Goal: Task Accomplishment & Management: Complete application form

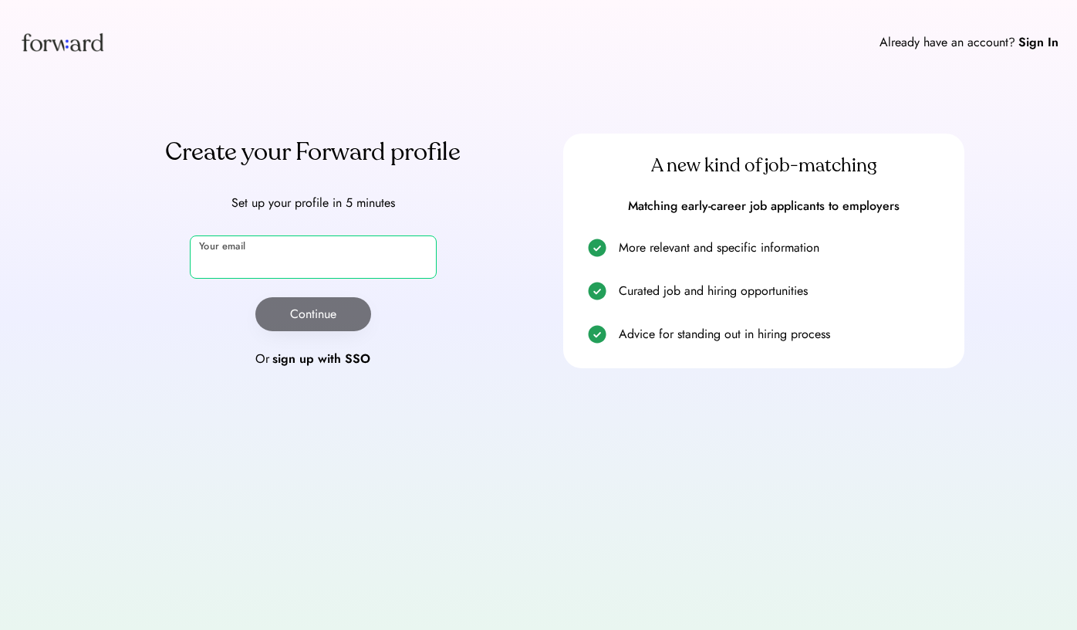
click at [324, 249] on input "email" at bounding box center [313, 256] width 247 height 43
type input "**********"
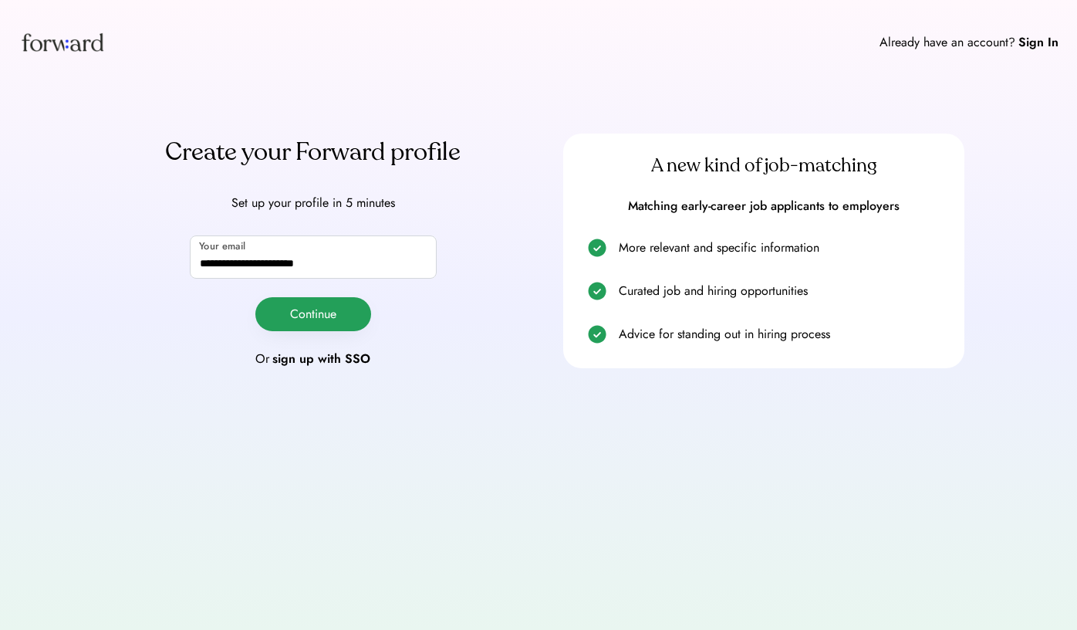
click at [302, 315] on button "Continue" at bounding box center [313, 314] width 116 height 34
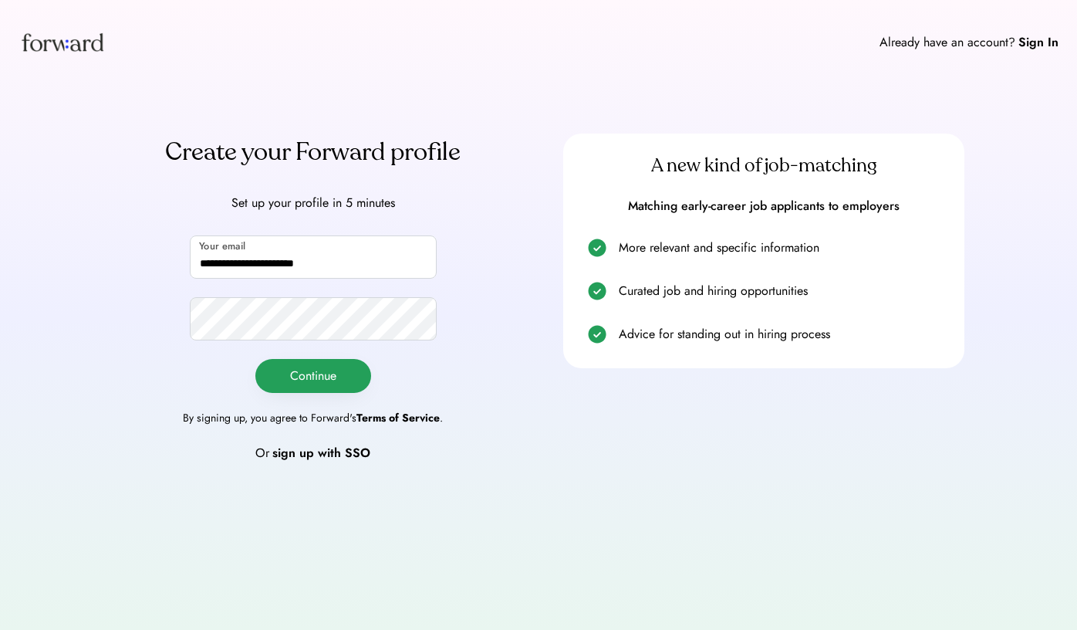
click at [280, 374] on button "Continue" at bounding box center [313, 376] width 116 height 34
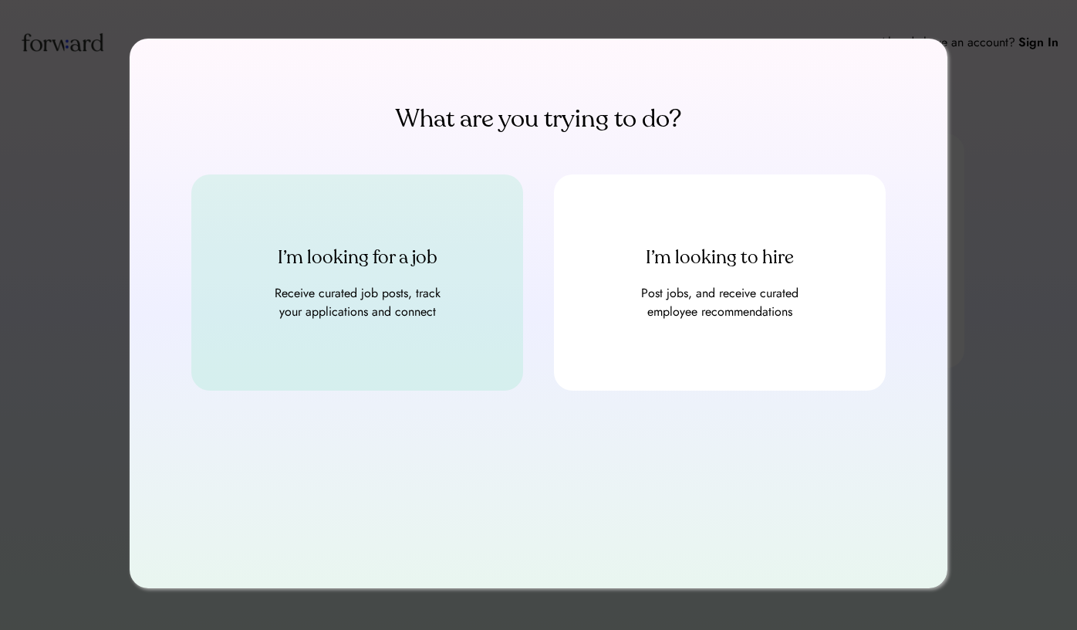
click at [297, 356] on div "I’m looking for a job Receive curated job posts, track your applications and co…" at bounding box center [357, 282] width 332 height 216
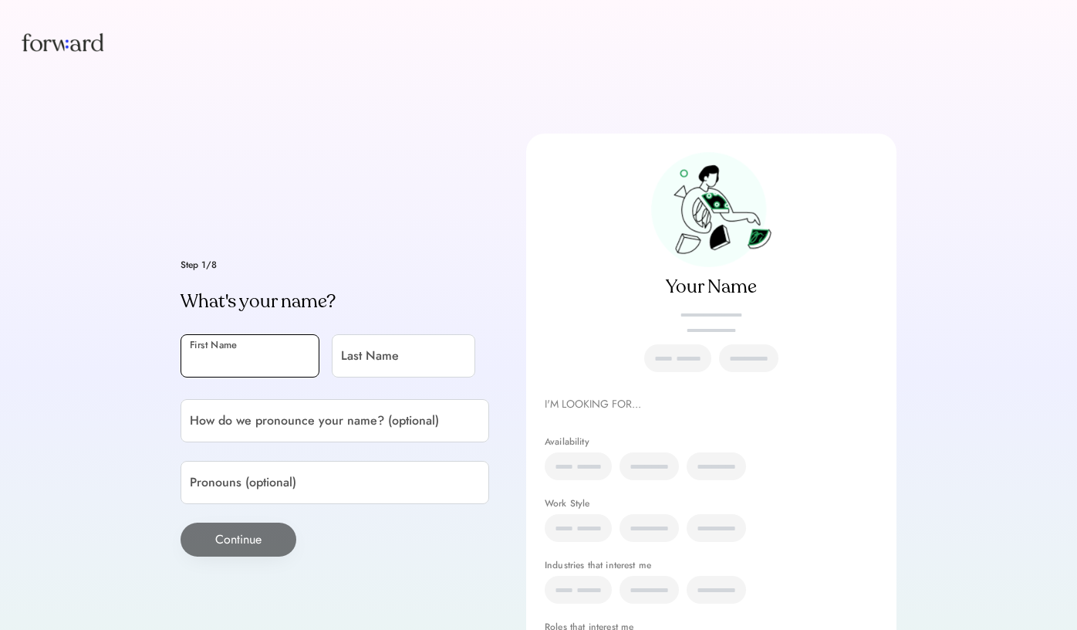
click at [212, 334] on input "input" at bounding box center [250, 355] width 139 height 43
type input "*******"
click at [332, 377] on input "input" at bounding box center [404, 355] width 144 height 43
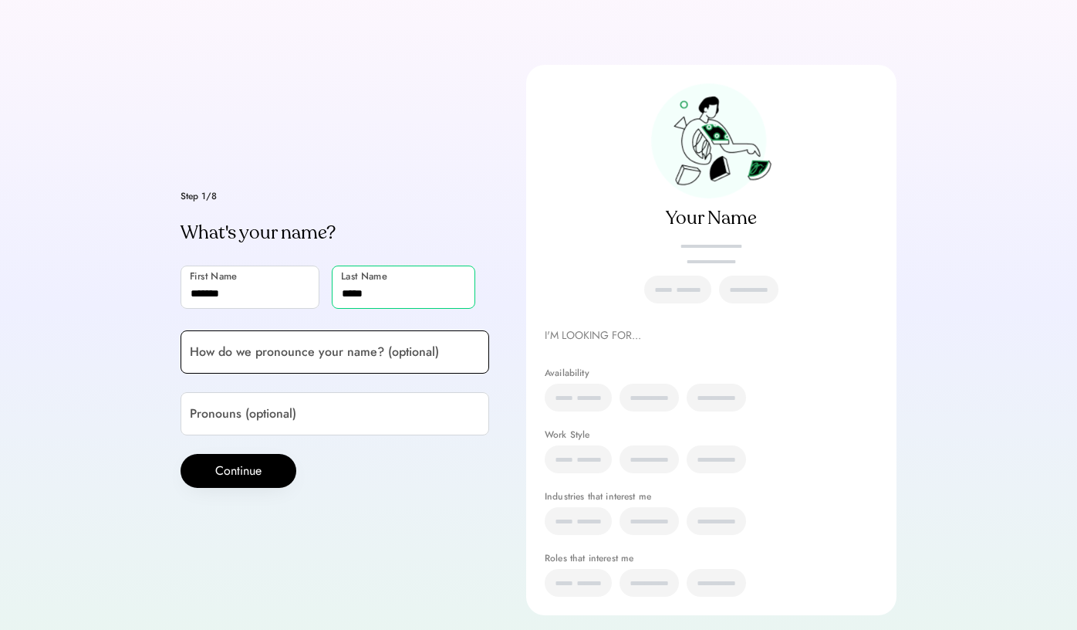
scroll to position [73, 0]
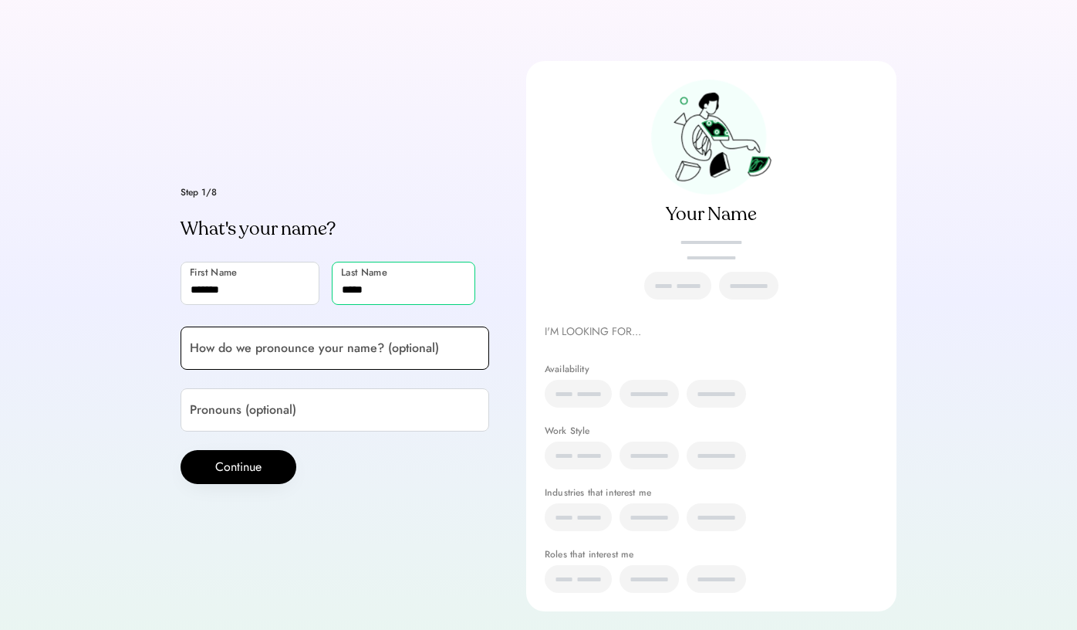
type input "*****"
click at [287, 370] on input "input" at bounding box center [335, 347] width 309 height 43
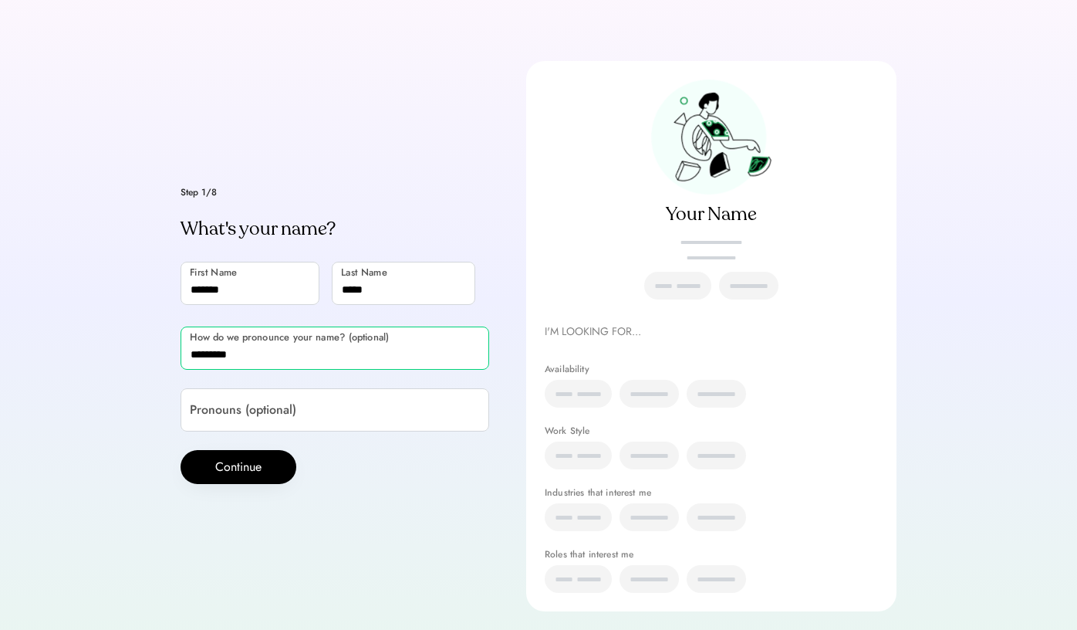
click at [212, 370] on input "input" at bounding box center [335, 347] width 309 height 43
click at [329, 400] on div "Step 1/8 What's your name? First Name Last Name How do we pronounce your name? …" at bounding box center [335, 335] width 309 height 296
click at [328, 370] on input "input" at bounding box center [335, 347] width 309 height 43
type input "**********"
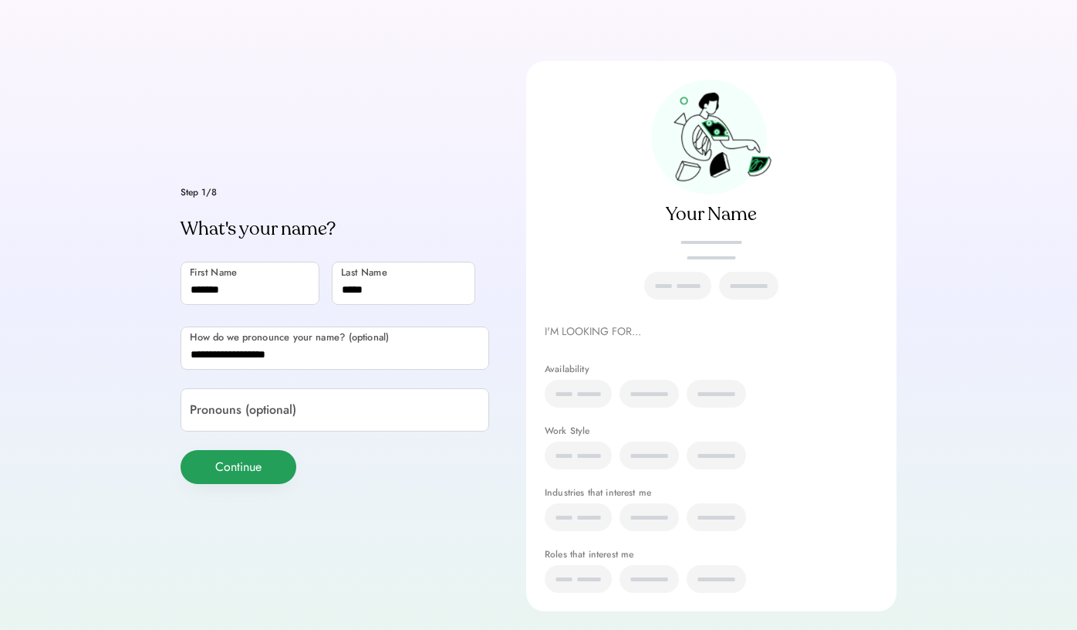
click at [251, 484] on button "Continue" at bounding box center [239, 467] width 116 height 34
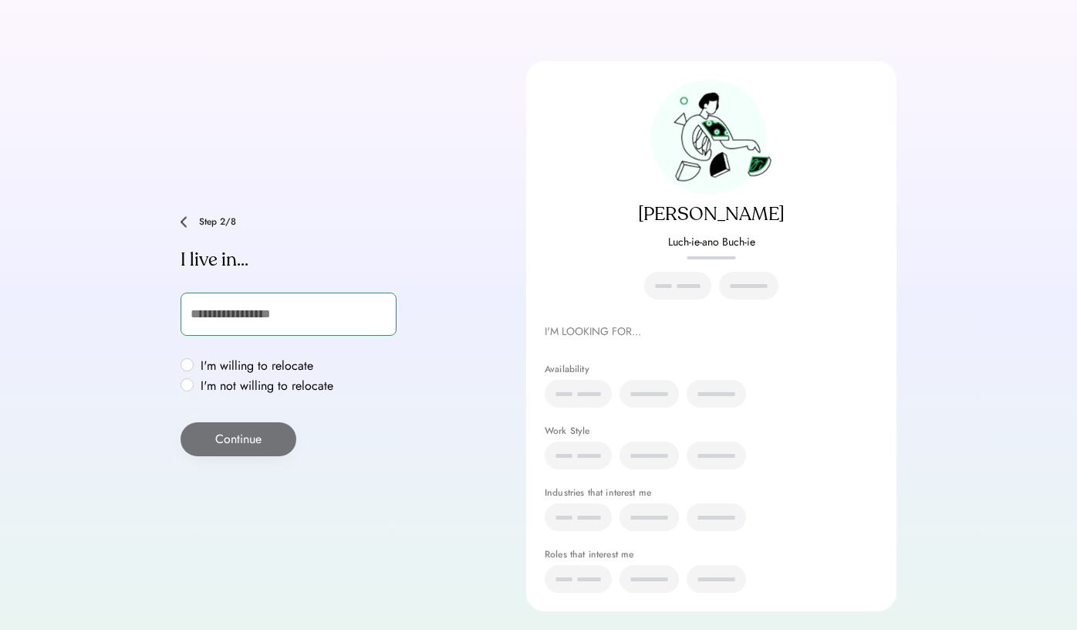
click at [235, 319] on input "text" at bounding box center [289, 313] width 216 height 43
click at [233, 390] on label "I'm not willing to relocate" at bounding box center [267, 386] width 142 height 12
click at [236, 313] on input "text" at bounding box center [289, 313] width 216 height 43
type input "***"
type input "**********"
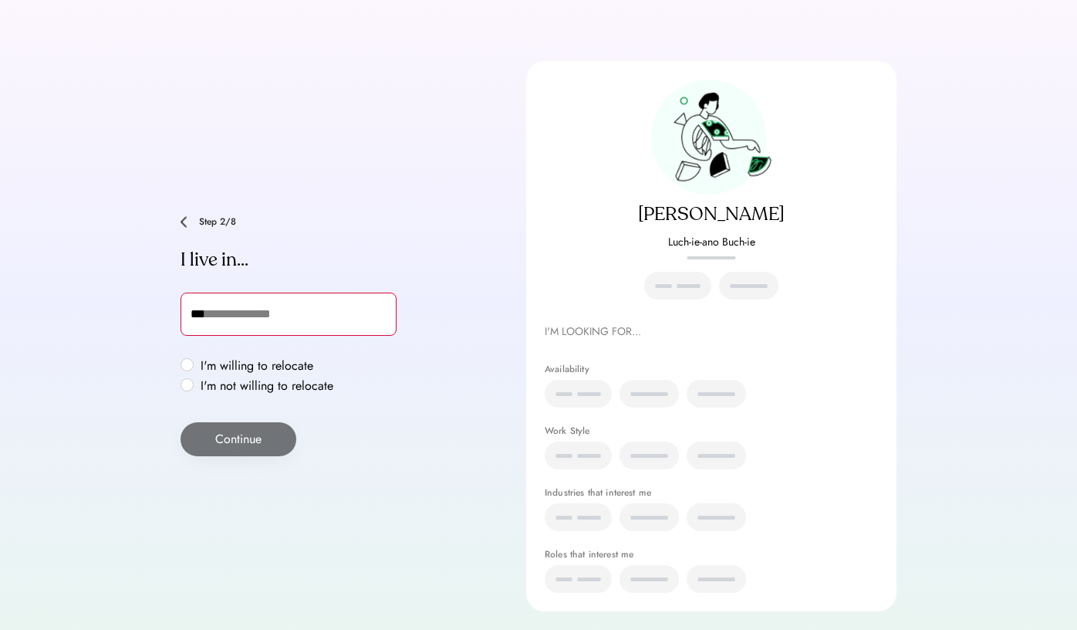
type input "***"
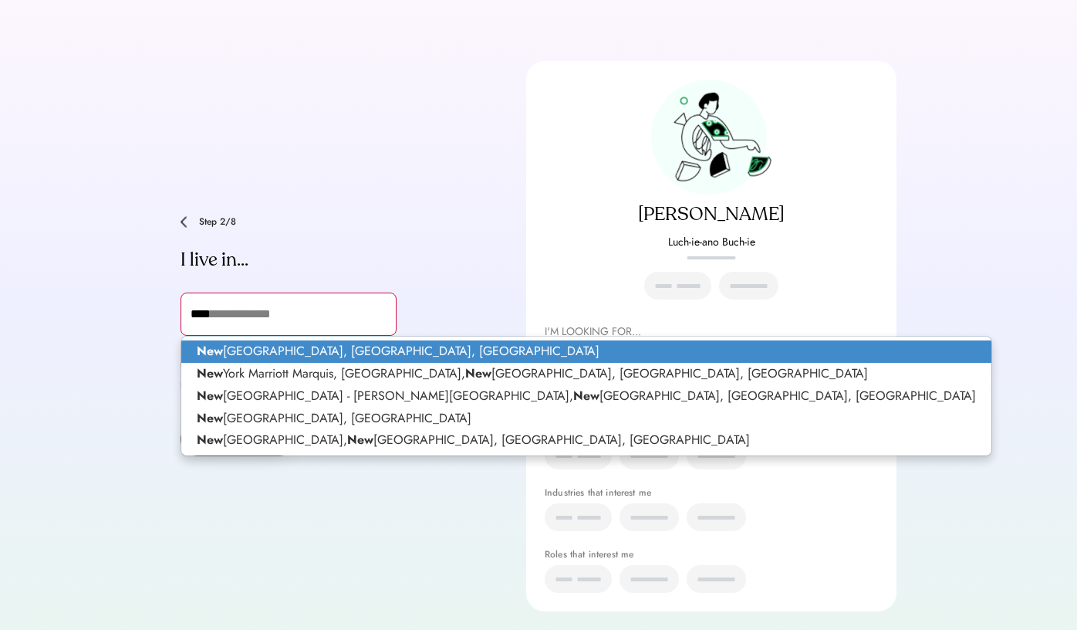
click at [223, 346] on strong "New" at bounding box center [210, 351] width 26 height 18
type input "**********"
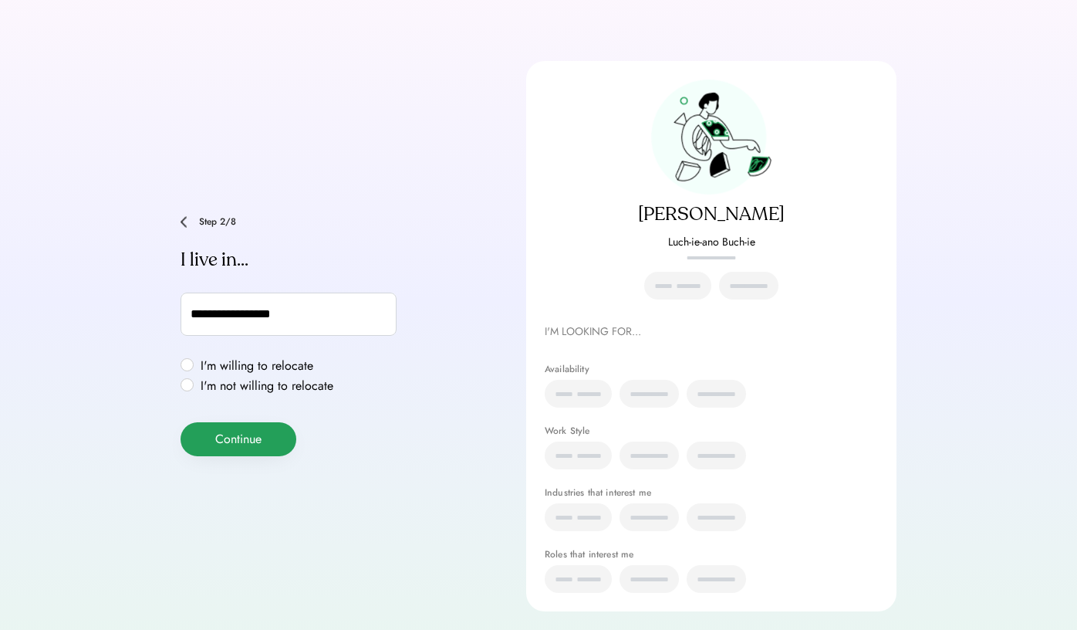
click at [221, 437] on button "Continue" at bounding box center [239, 439] width 116 height 34
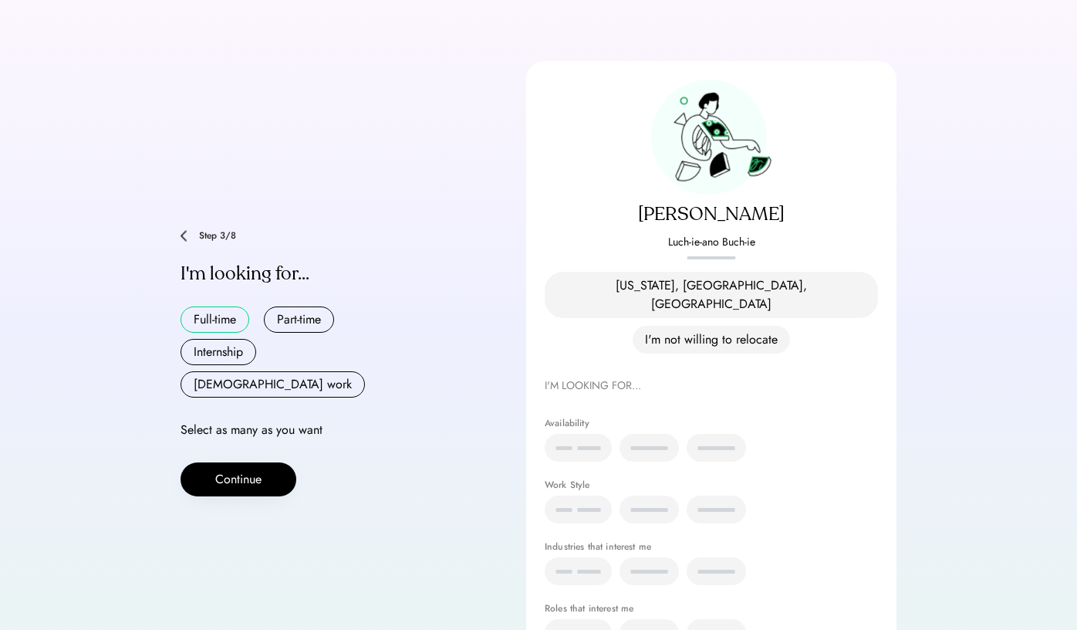
click at [208, 316] on button "Full-time" at bounding box center [215, 319] width 69 height 26
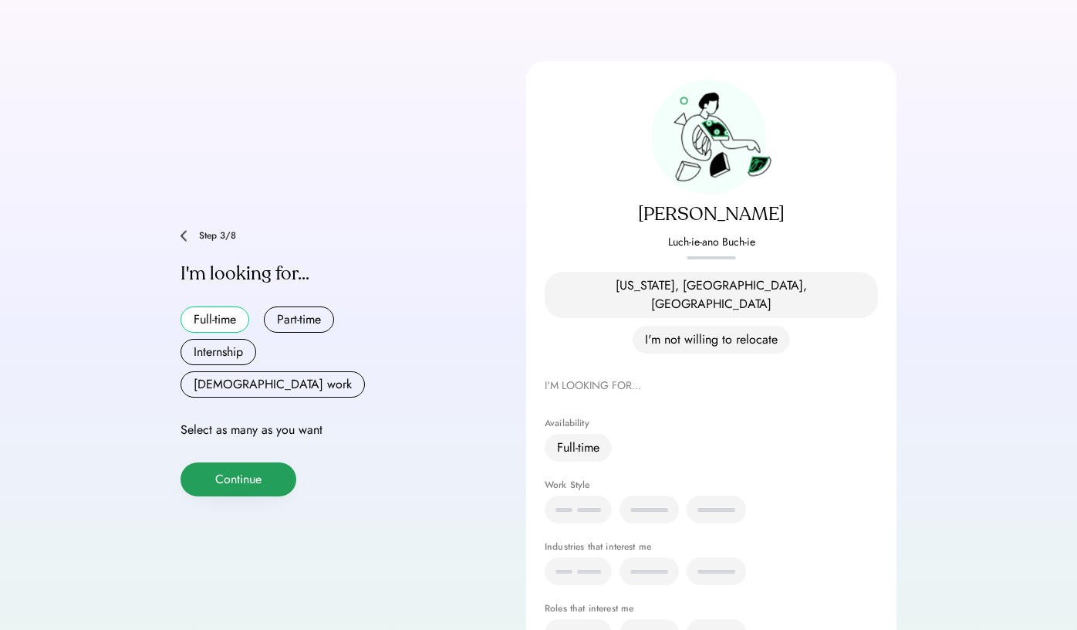
click at [233, 462] on button "Continue" at bounding box center [239, 479] width 116 height 34
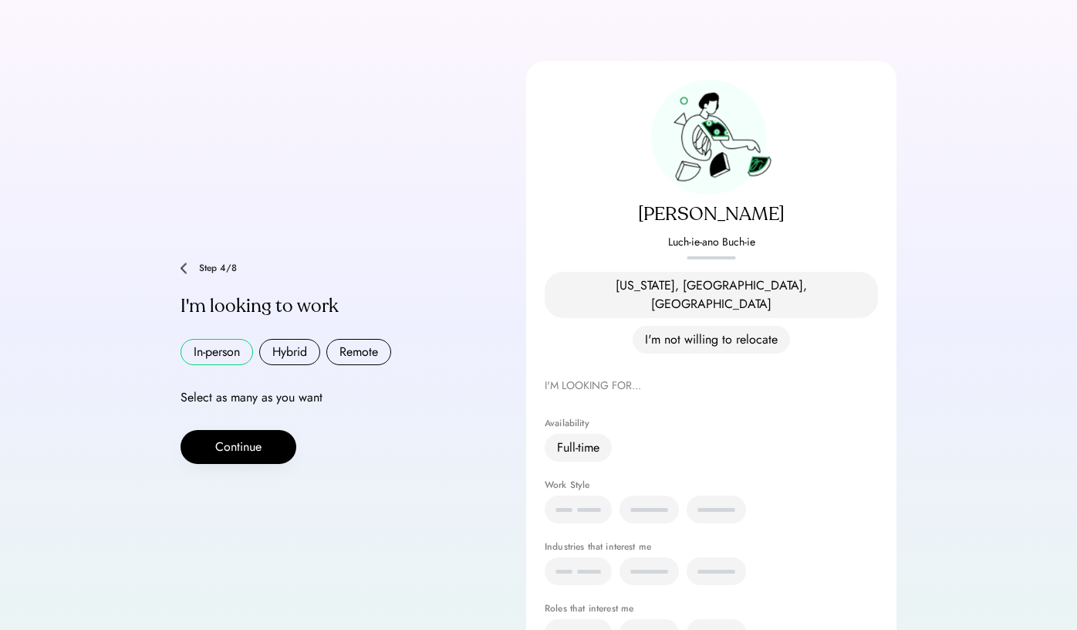
click at [205, 339] on button "In-person" at bounding box center [217, 352] width 73 height 26
click at [304, 339] on button "Hybrid" at bounding box center [289, 352] width 61 height 26
click at [340, 339] on button "Remote" at bounding box center [358, 352] width 65 height 26
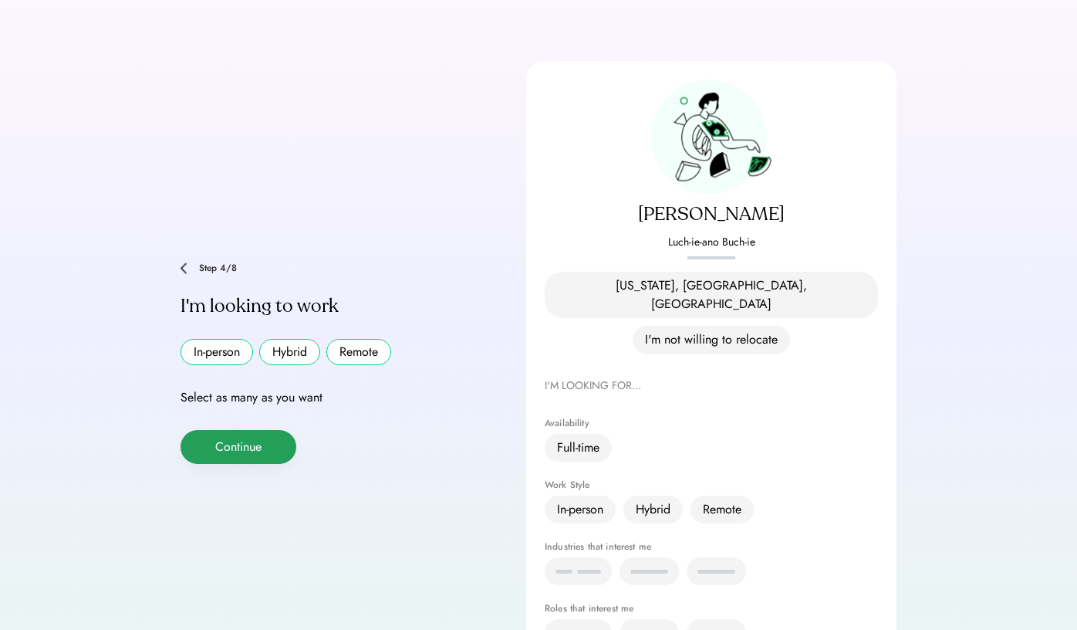
click at [211, 430] on button "Continue" at bounding box center [239, 447] width 116 height 34
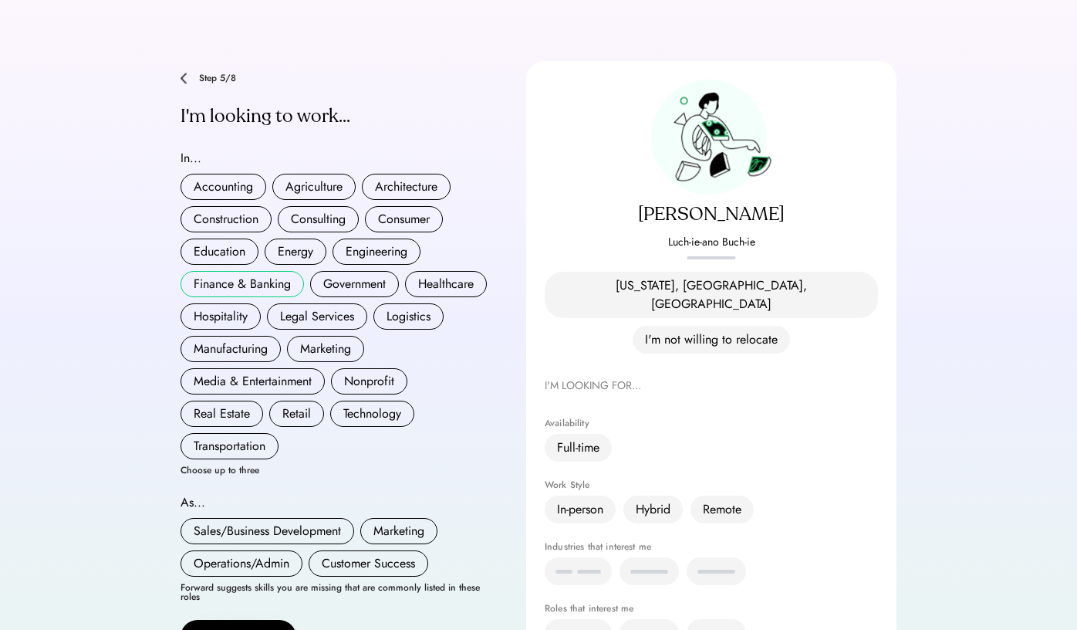
click at [219, 273] on button "Finance & Banking" at bounding box center [242, 284] width 123 height 26
click at [325, 208] on button "Consulting" at bounding box center [318, 219] width 81 height 26
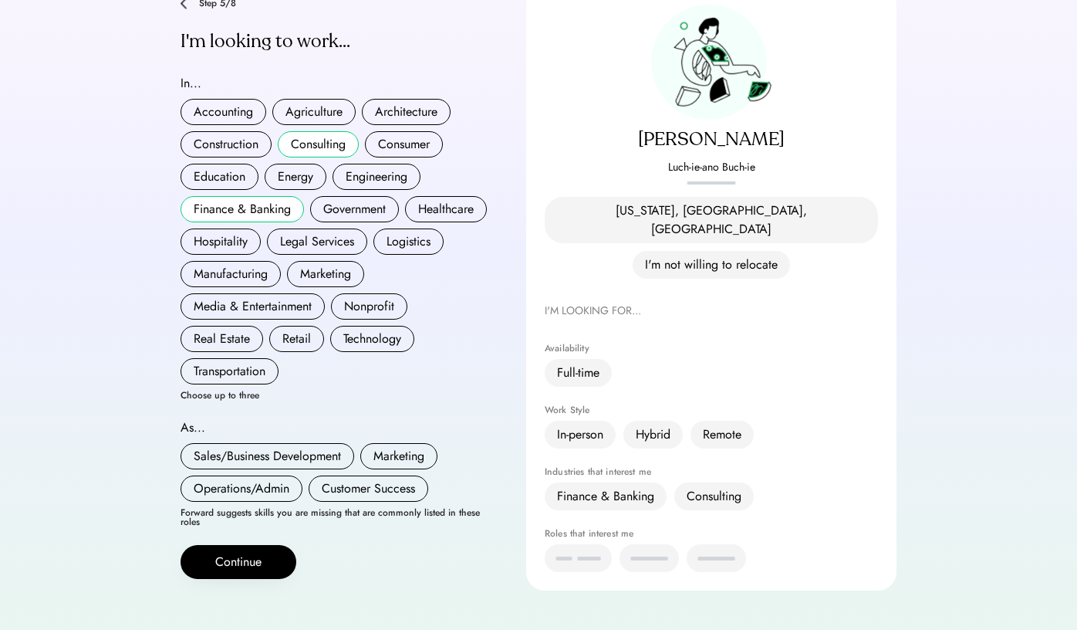
scroll to position [147, 0]
click at [276, 444] on button "Sales/Business Development" at bounding box center [268, 457] width 174 height 26
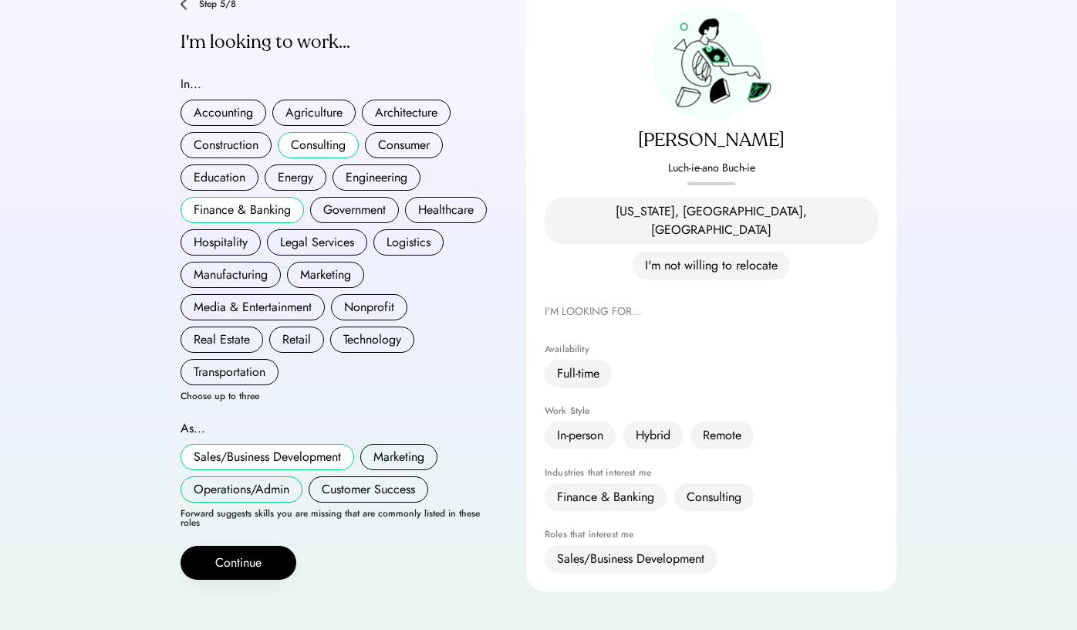
click at [257, 476] on button "Operations/Admin" at bounding box center [242, 489] width 122 height 26
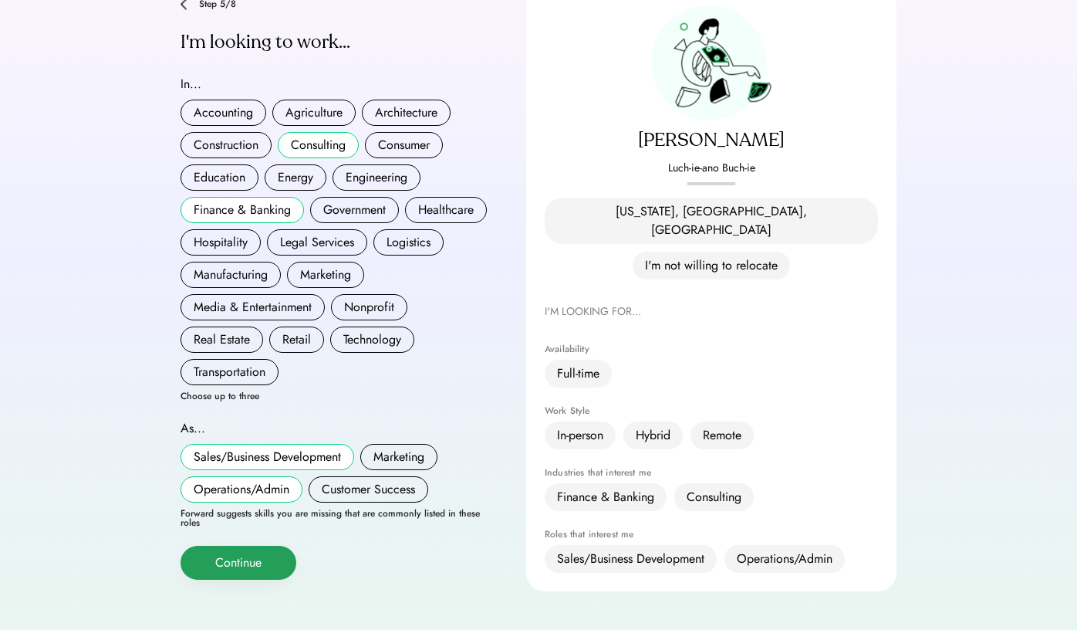
click at [248, 545] on button "Continue" at bounding box center [239, 562] width 116 height 34
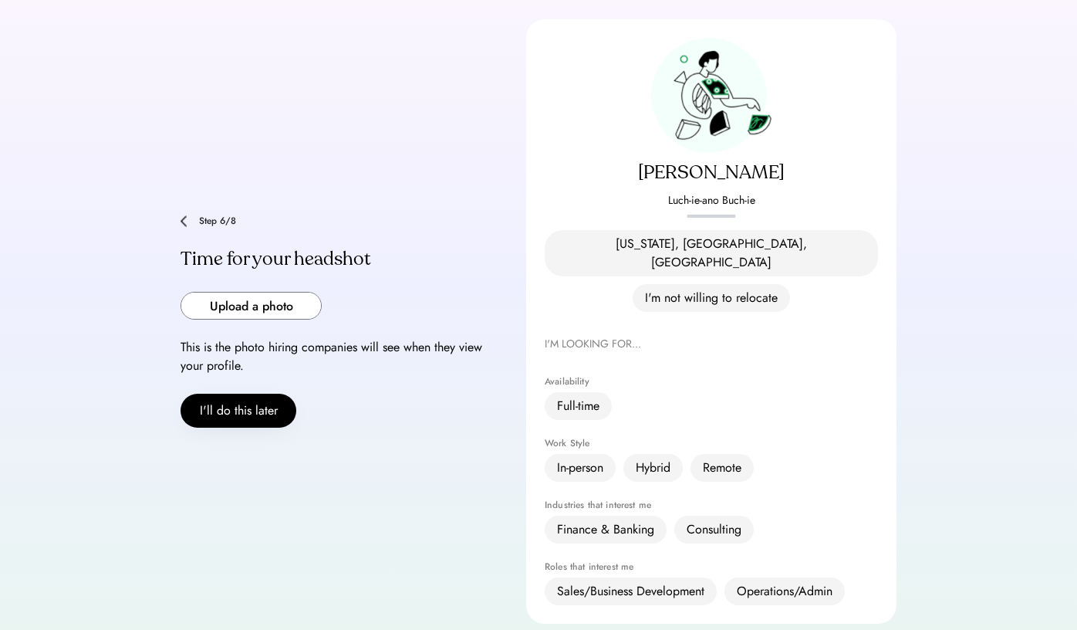
click at [239, 292] on input "file" at bounding box center [251, 305] width 140 height 26
type input "**********"
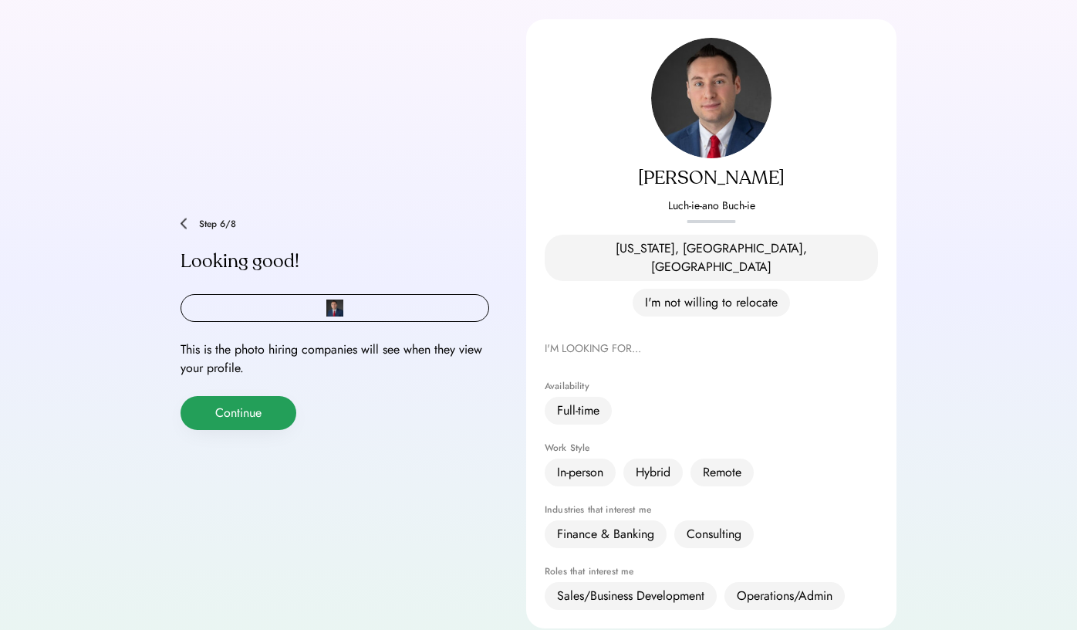
click at [259, 396] on button "Continue" at bounding box center [239, 413] width 116 height 34
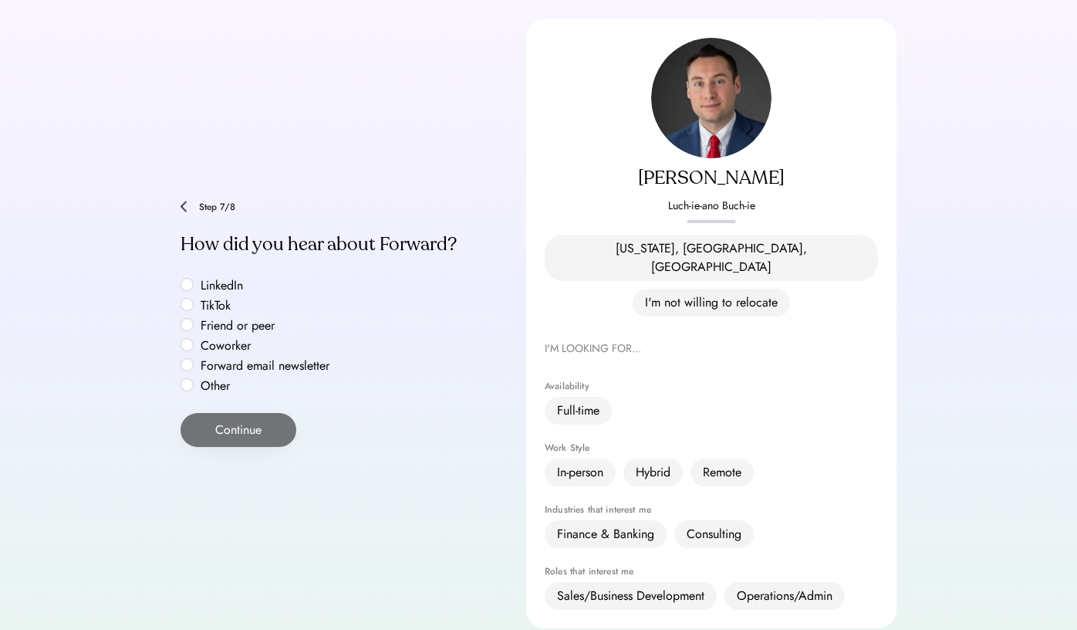
click at [214, 279] on label "LinkedIn" at bounding box center [265, 285] width 139 height 12
click at [241, 413] on button "Continue" at bounding box center [239, 430] width 116 height 34
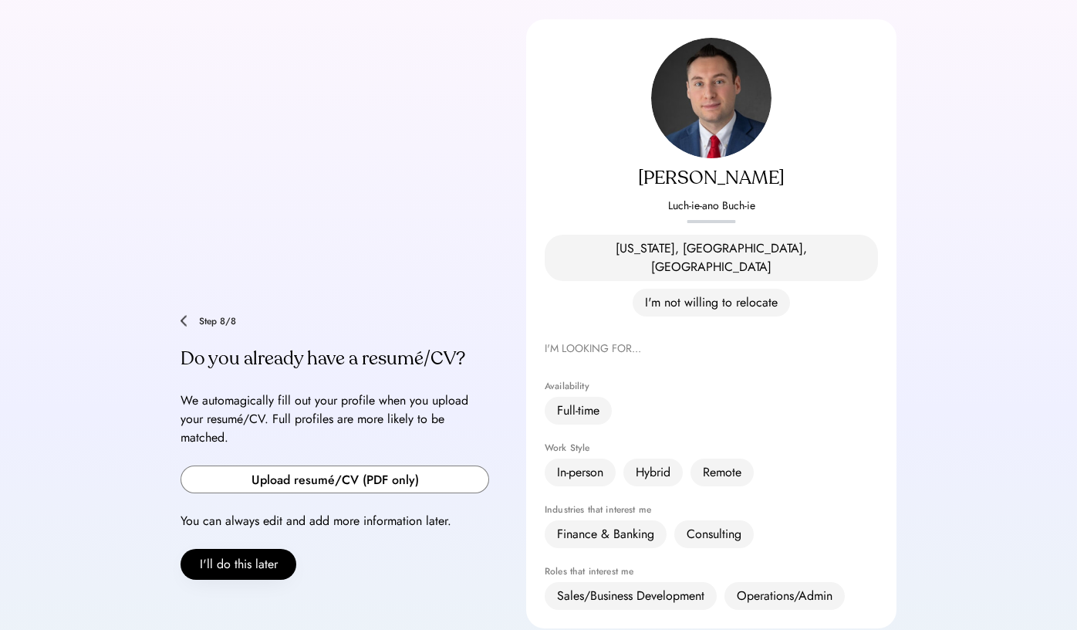
click at [248, 466] on input "file" at bounding box center [334, 479] width 307 height 26
type input "**********"
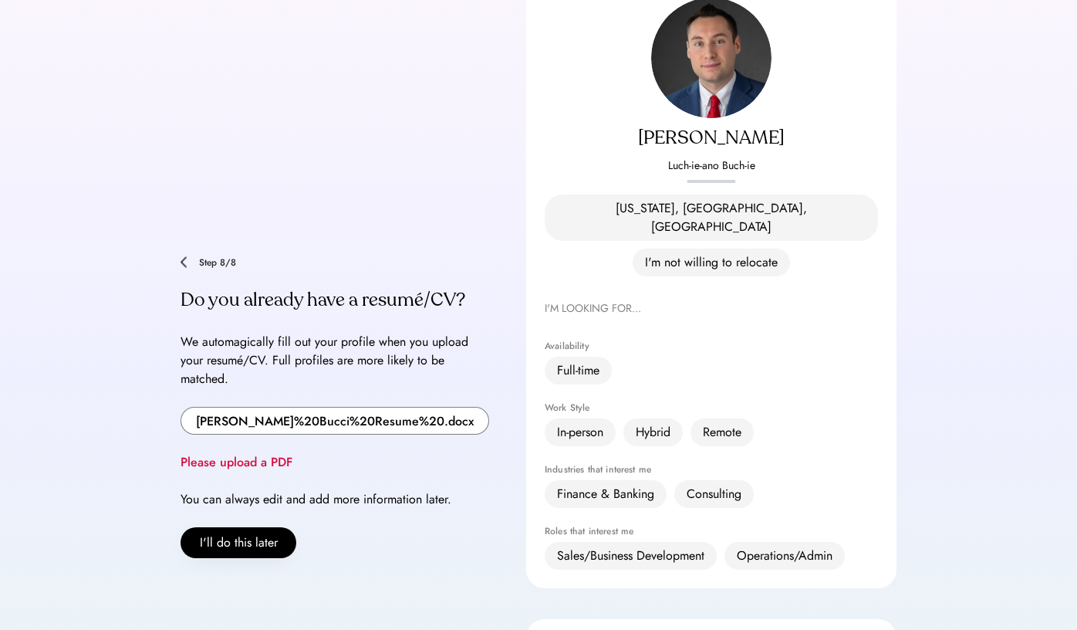
scroll to position [173, 0]
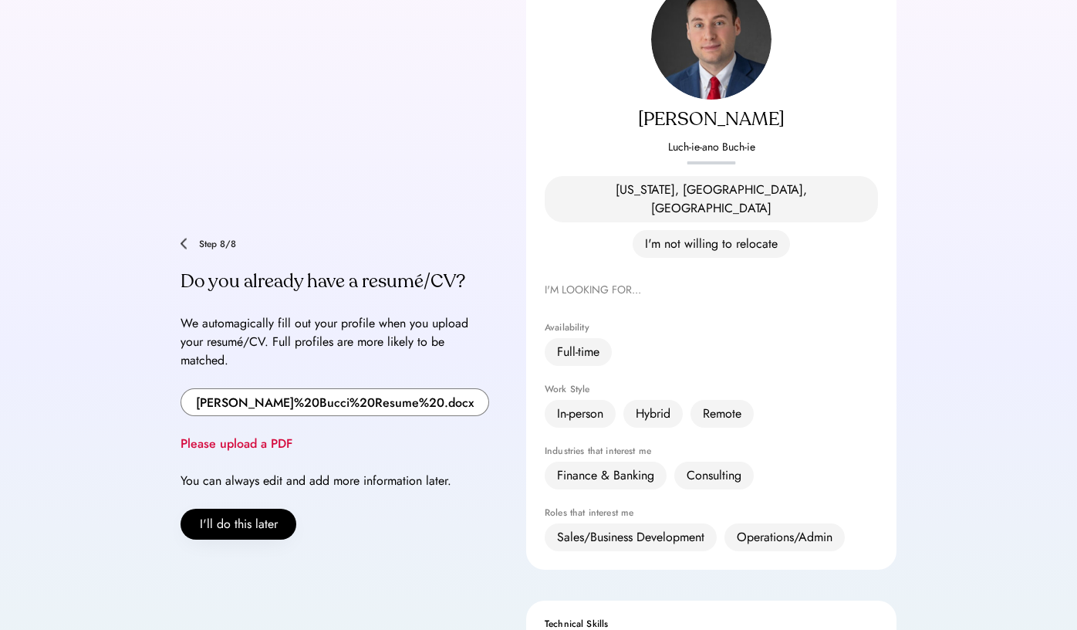
click at [346, 389] on input "file" at bounding box center [334, 402] width 307 height 26
type input "**********"
click at [239, 434] on div "Please upload a PDF" at bounding box center [335, 443] width 309 height 19
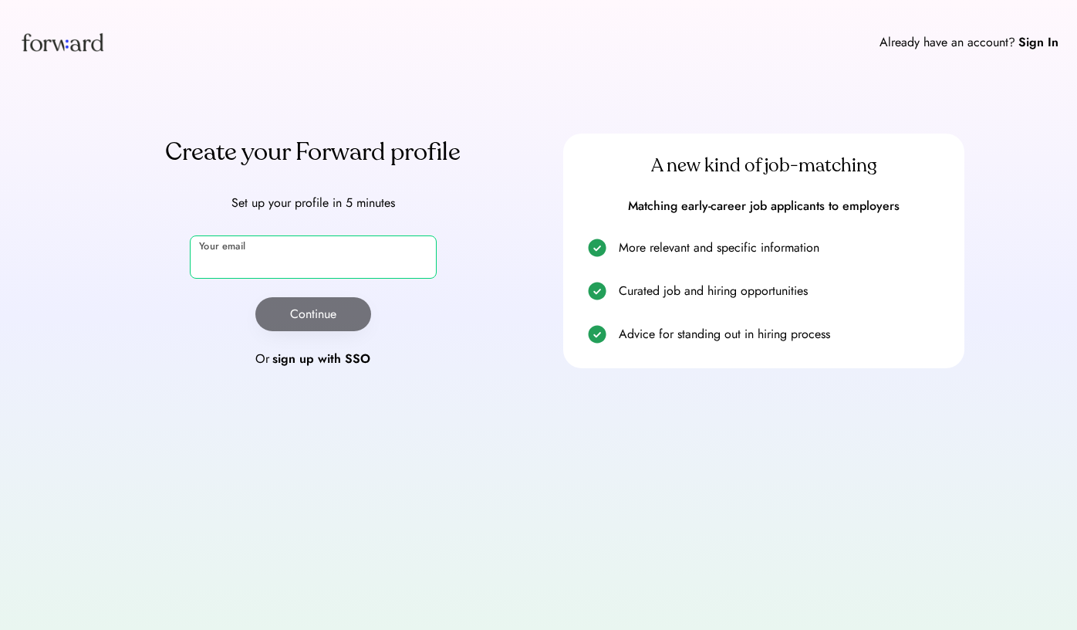
click at [312, 257] on input "email" at bounding box center [313, 256] width 247 height 43
type input "*"
type input "**********"
click at [306, 312] on button "Continue" at bounding box center [313, 314] width 116 height 34
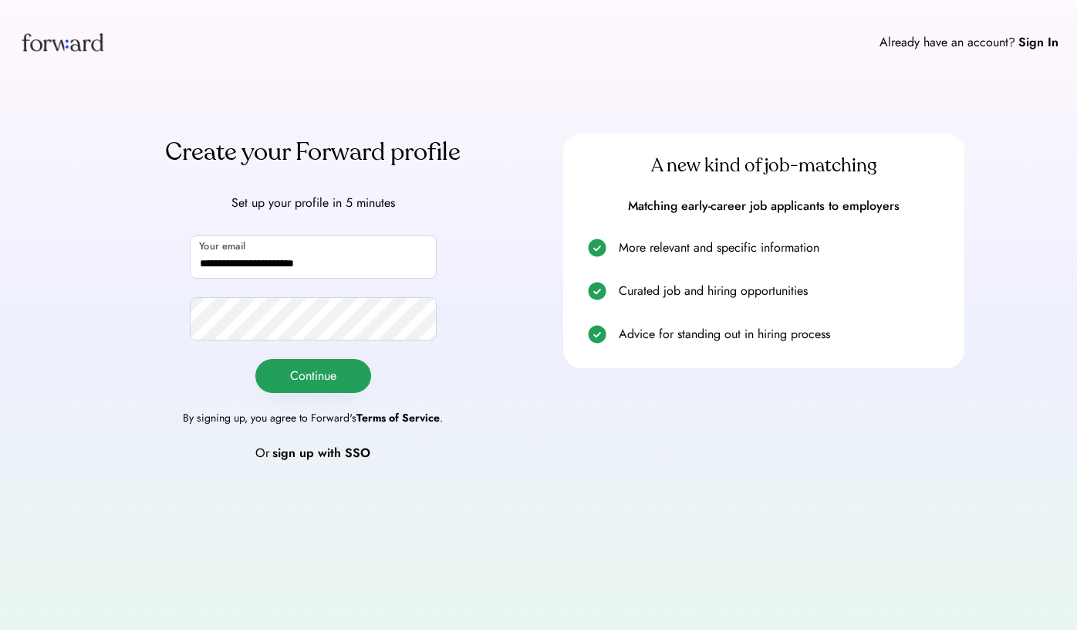
click at [312, 370] on button "Continue" at bounding box center [313, 376] width 116 height 34
click at [1037, 42] on div "Sign In" at bounding box center [1038, 42] width 40 height 19
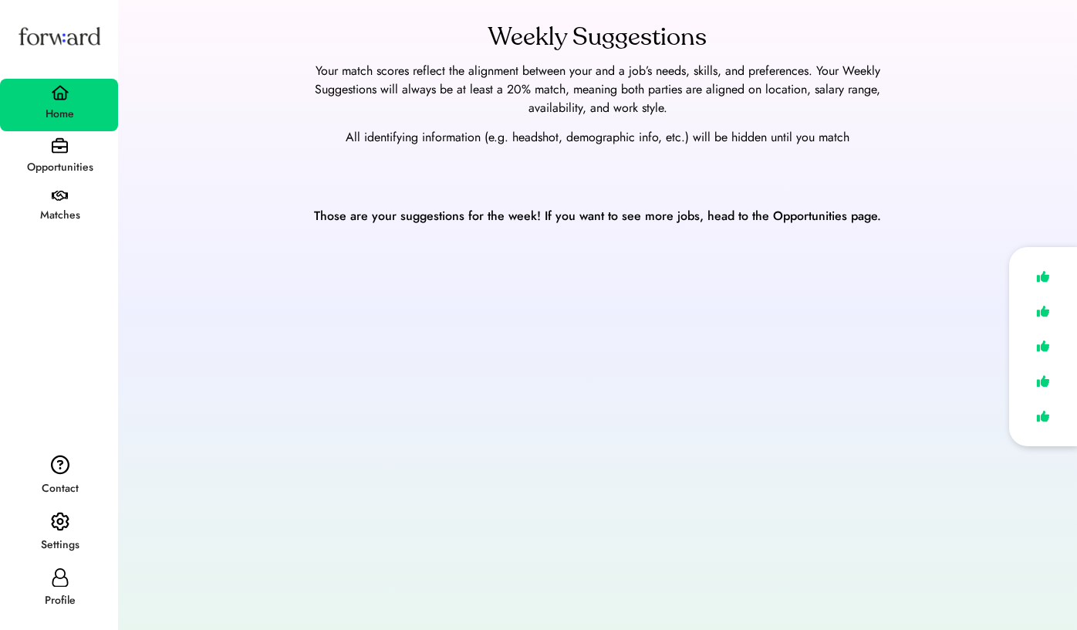
click at [74, 160] on div "Opportunities" at bounding box center [60, 167] width 116 height 19
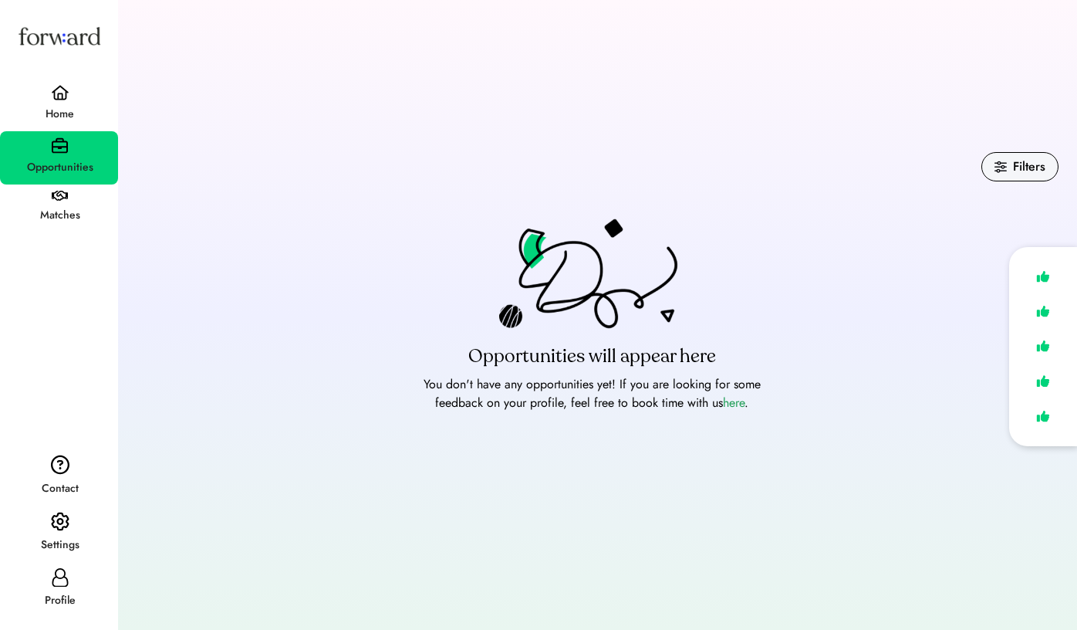
click at [73, 203] on div "Matches" at bounding box center [60, 215] width 116 height 28
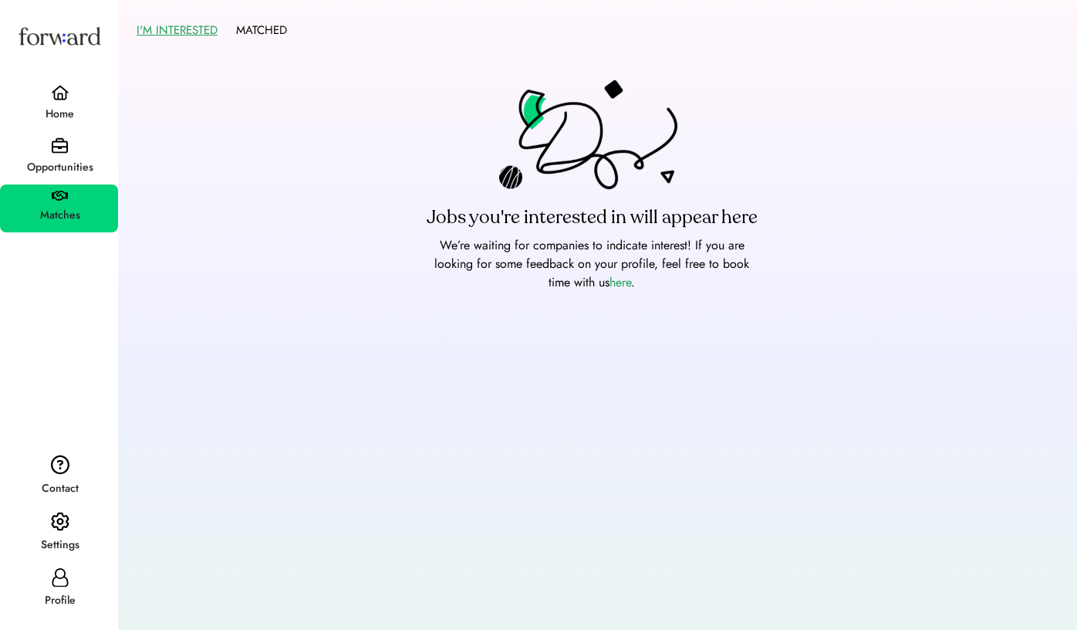
scroll to position [79, 0]
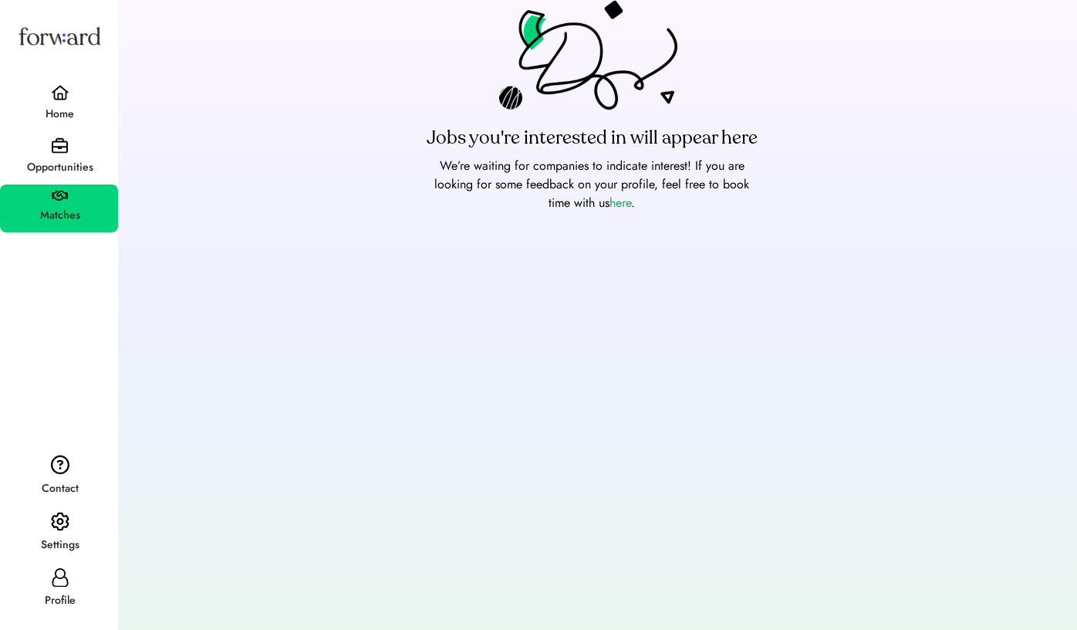
click at [71, 561] on div "Settings" at bounding box center [59, 533] width 118 height 57
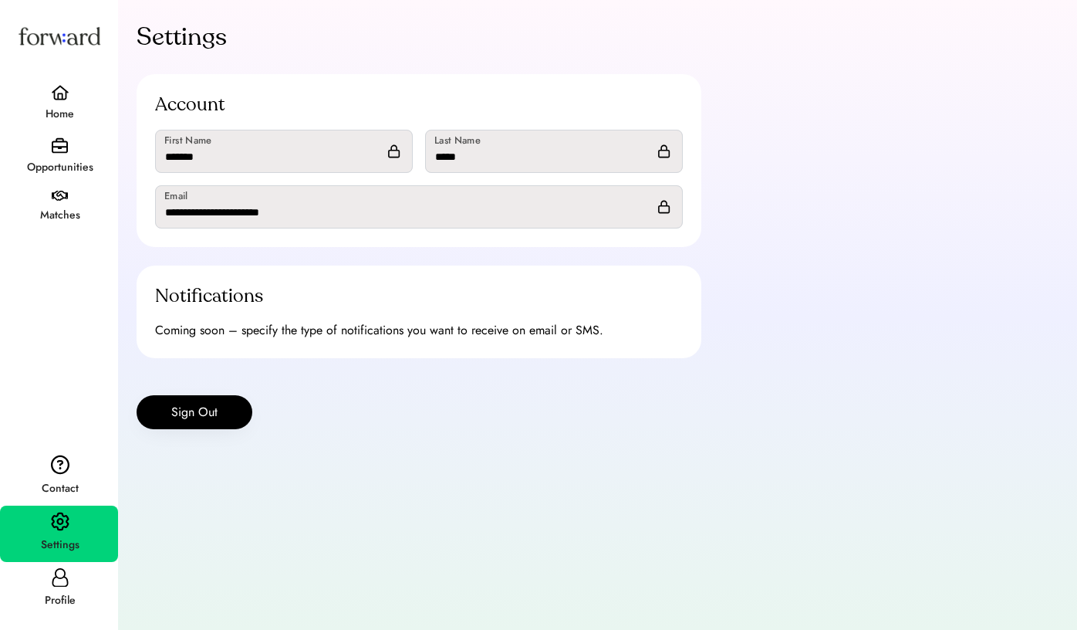
click at [63, 595] on div "Profile" at bounding box center [60, 600] width 116 height 19
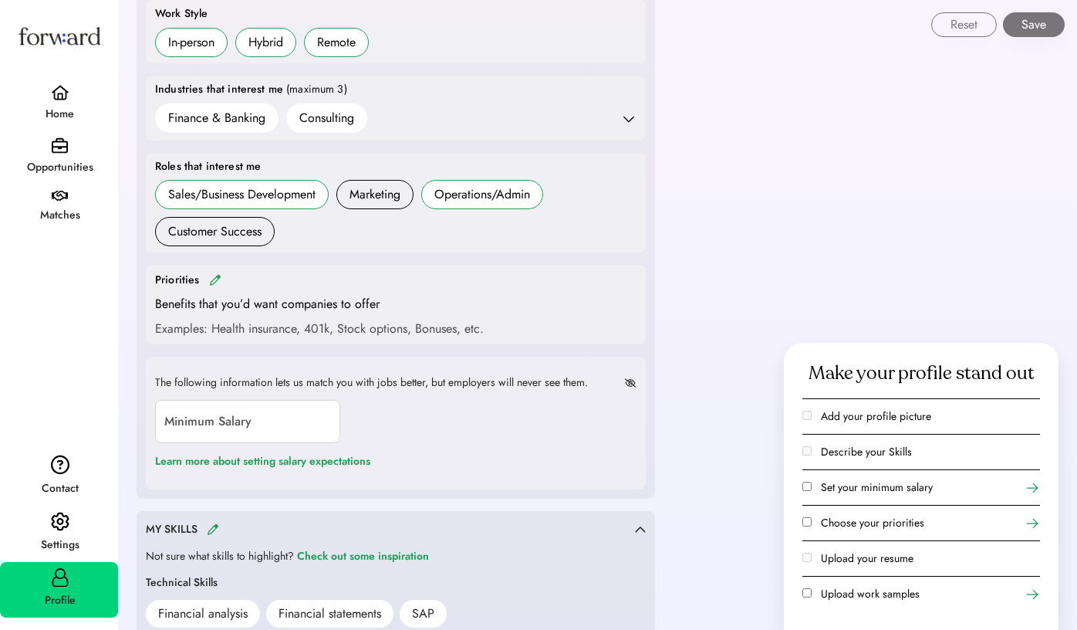
scroll to position [582, 0]
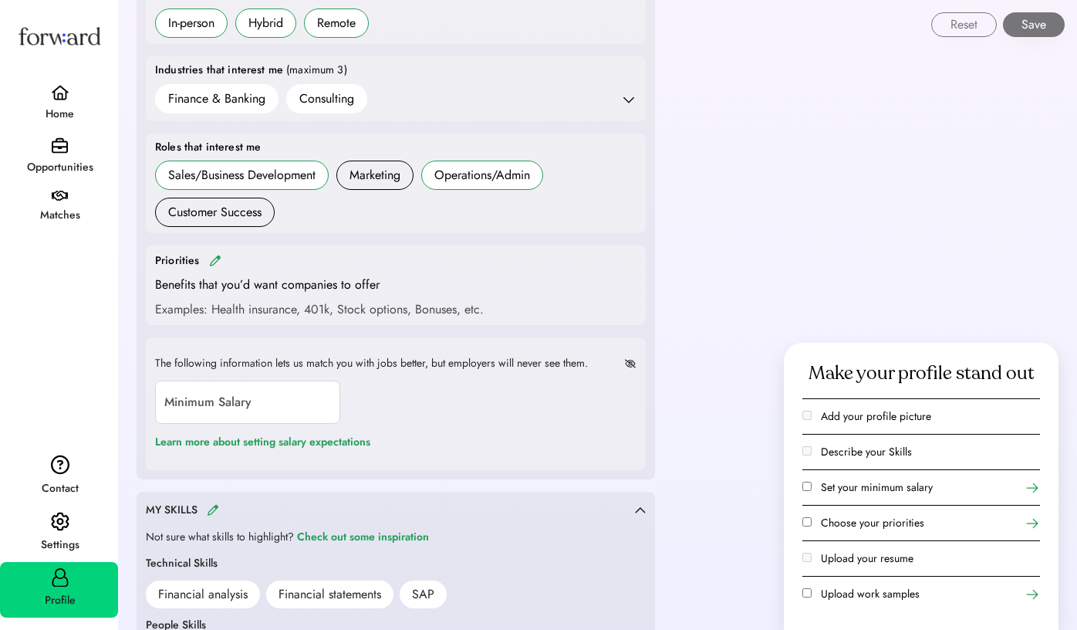
click at [209, 255] on img at bounding box center [215, 261] width 12 height 12
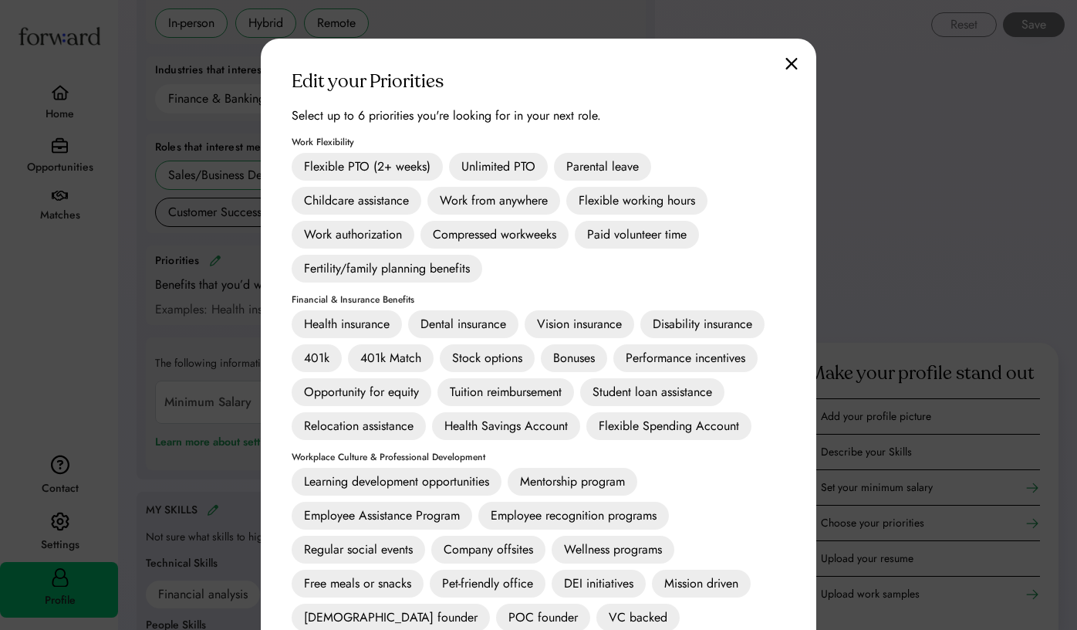
click at [362, 166] on div "Flexible PTO (2+ weeks)" at bounding box center [367, 167] width 151 height 28
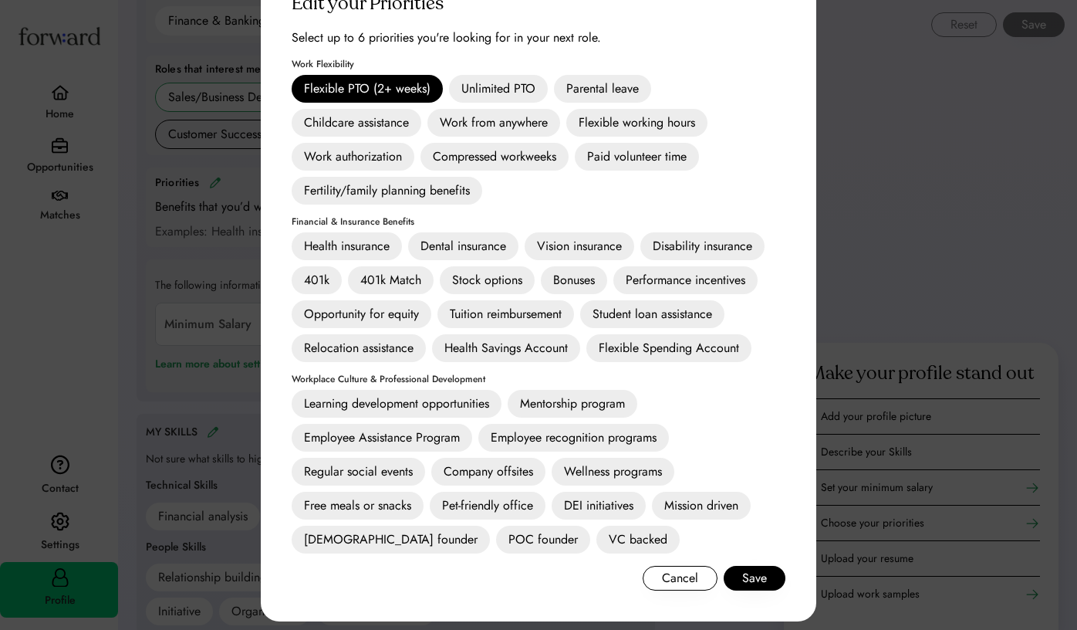
scroll to position [676, 0]
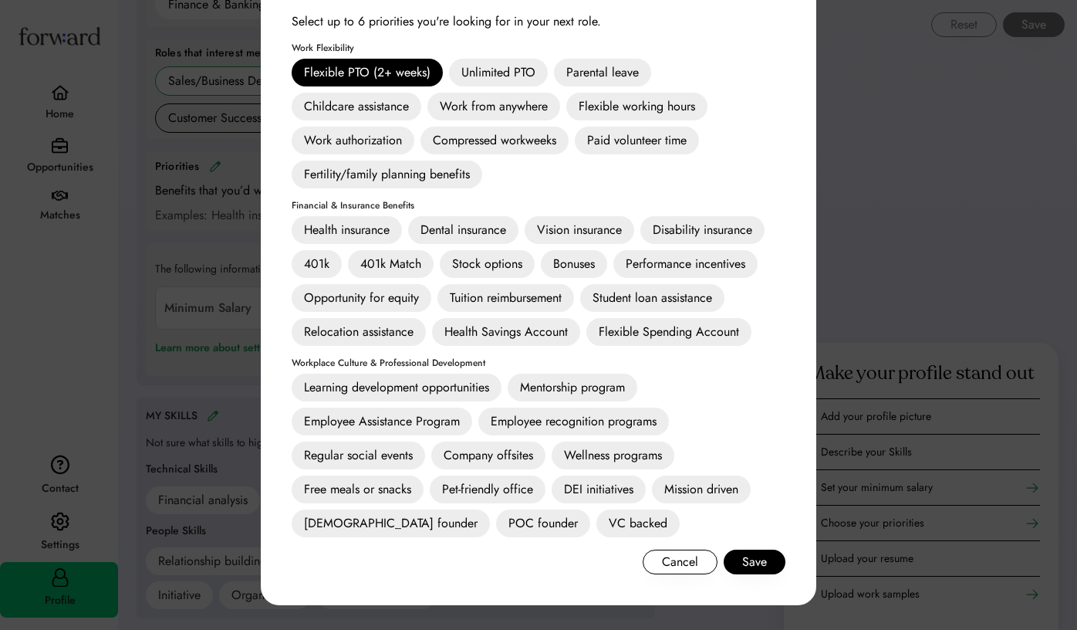
click at [348, 218] on div "Health insurance" at bounding box center [347, 230] width 110 height 28
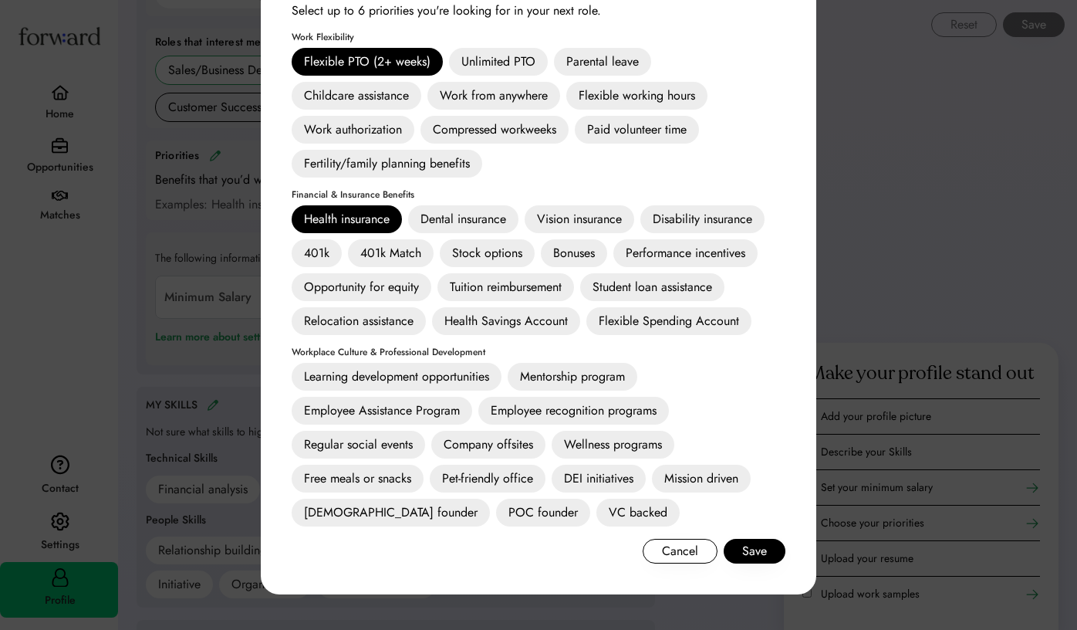
scroll to position [657, 0]
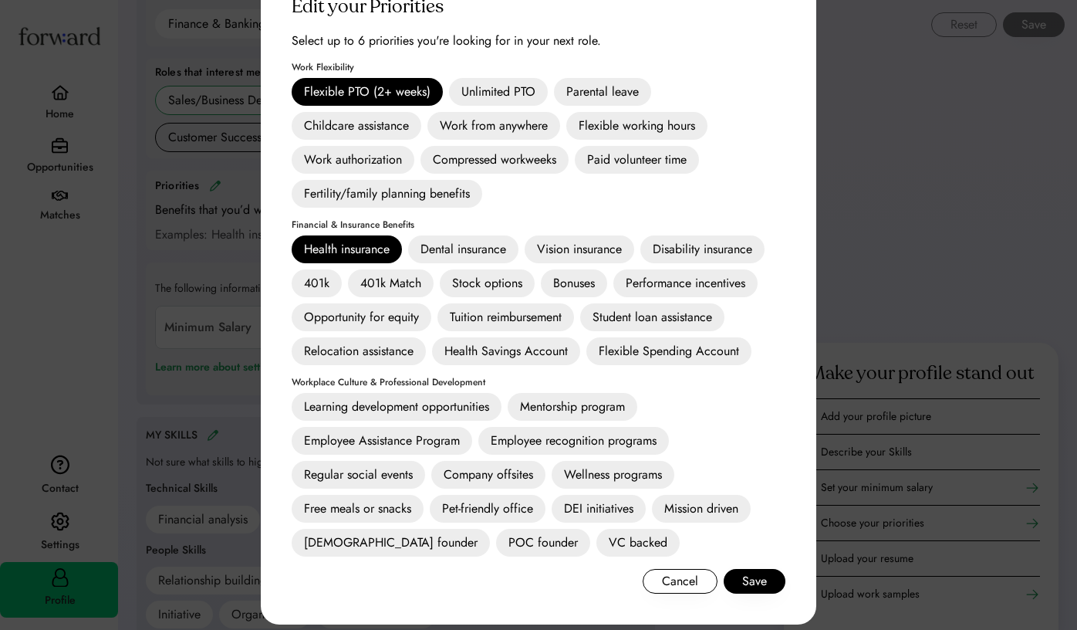
click at [414, 277] on div "401k Match" at bounding box center [391, 283] width 86 height 28
click at [456, 262] on div "Health insurance Dental insurance Vision insurance Disability insurance 401k 40…" at bounding box center [539, 300] width 494 height 130
click at [491, 255] on div "Dental insurance" at bounding box center [463, 249] width 110 height 28
click at [586, 244] on div "Vision insurance" at bounding box center [580, 249] width 110 height 28
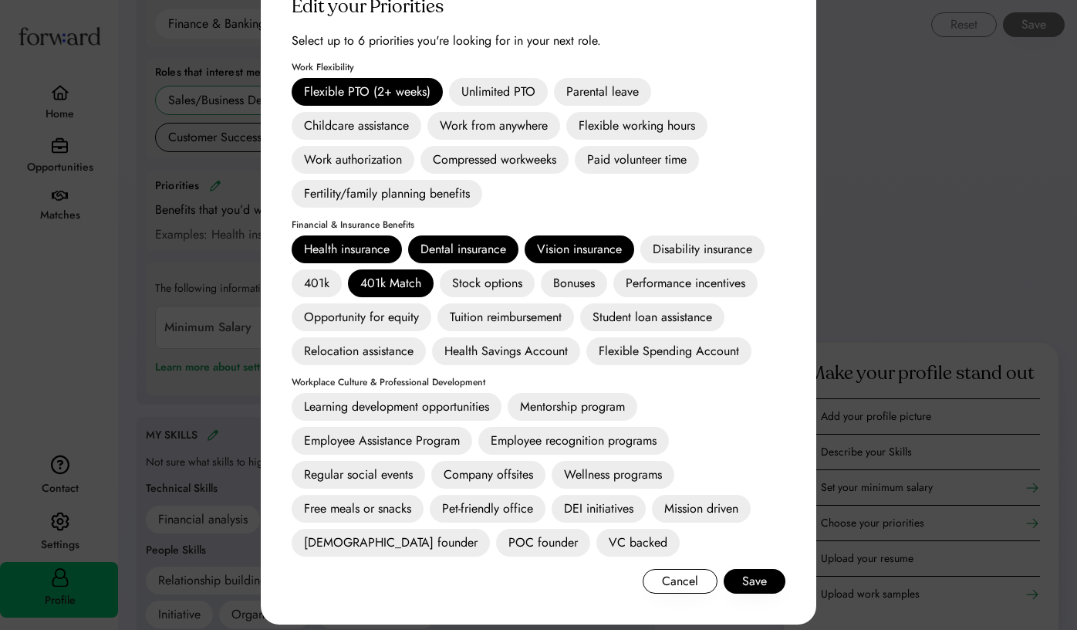
click at [587, 470] on div "Wellness programs" at bounding box center [613, 475] width 123 height 28
click at [738, 580] on button "Save" at bounding box center [755, 581] width 62 height 25
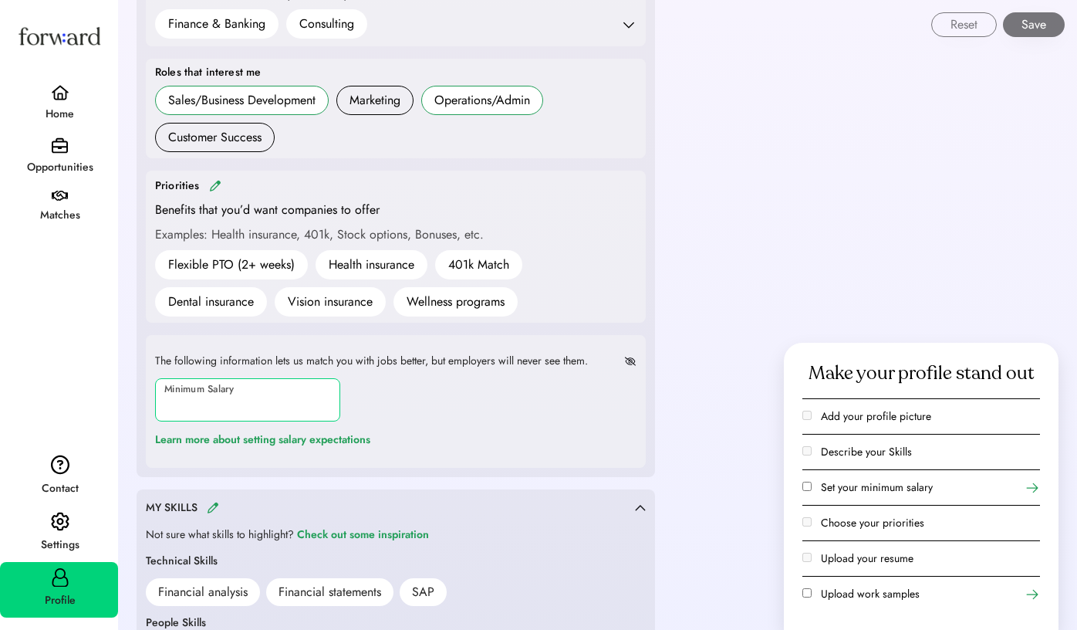
click at [303, 385] on input "input" at bounding box center [247, 399] width 185 height 43
type input "*******"
click at [555, 453] on div "The following information lets us match you with jobs better, but employers wil…" at bounding box center [396, 401] width 500 height 133
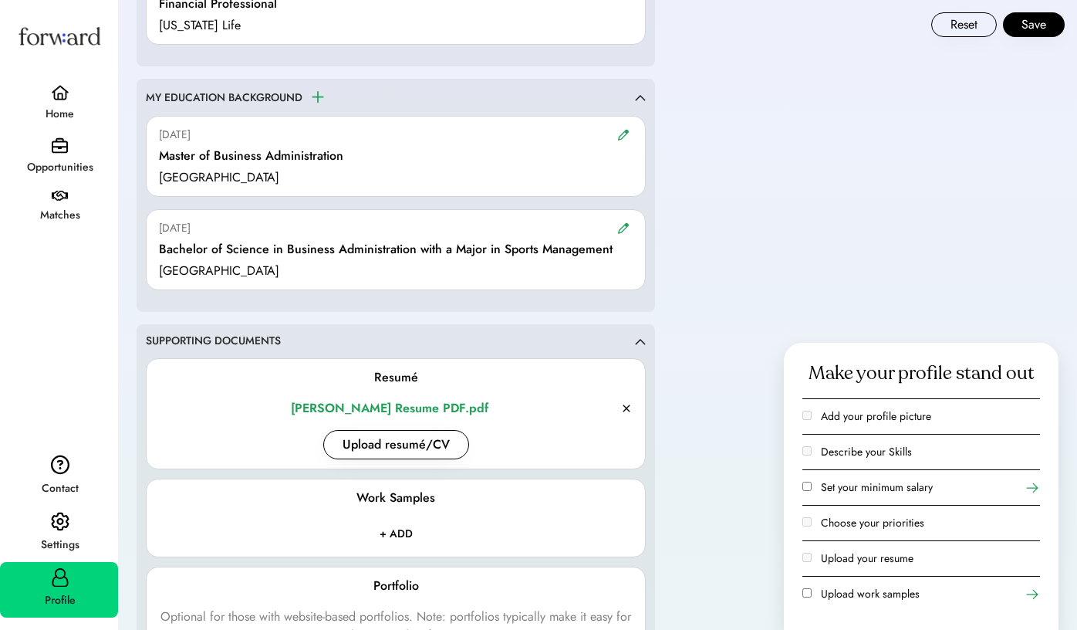
scroll to position [1551, 0]
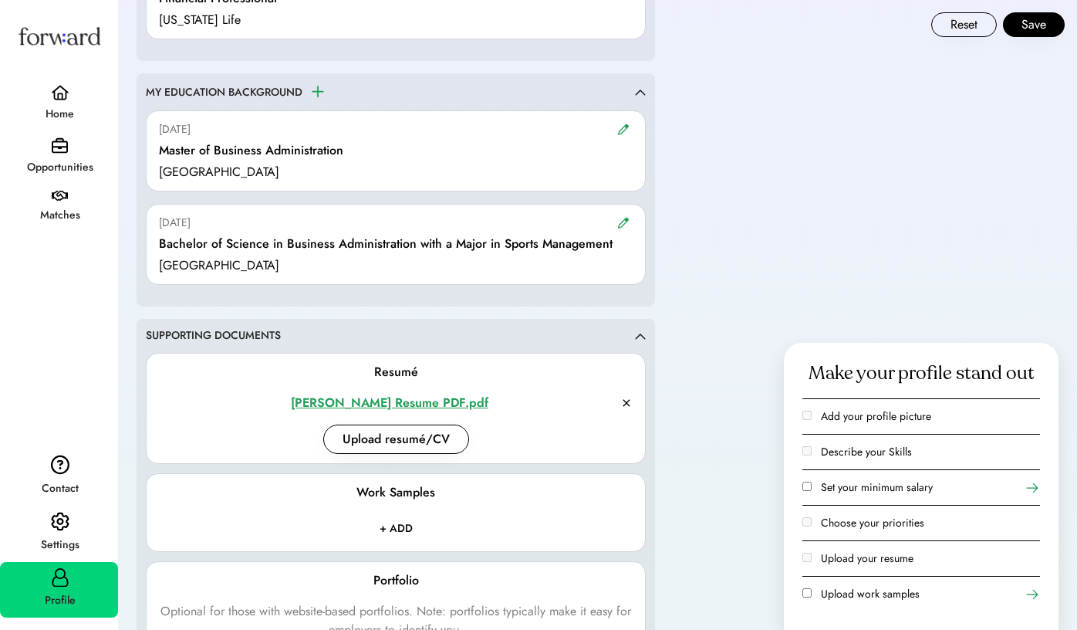
click at [423, 394] on div "Luciano Bucci Resume PDF.pdf" at bounding box center [389, 402] width 461 height 19
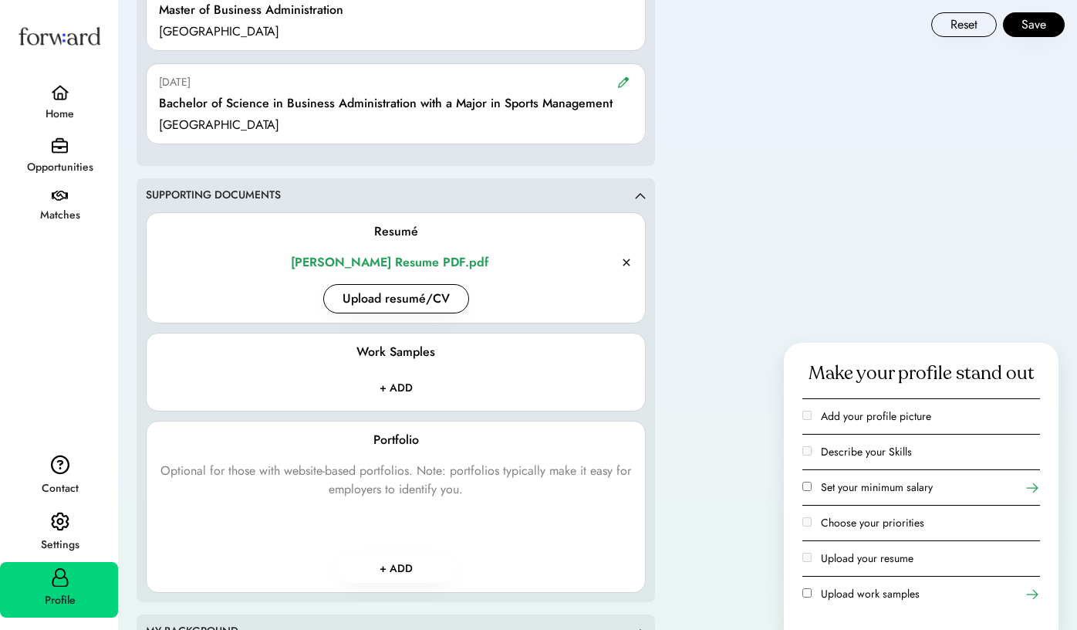
scroll to position [1707, 0]
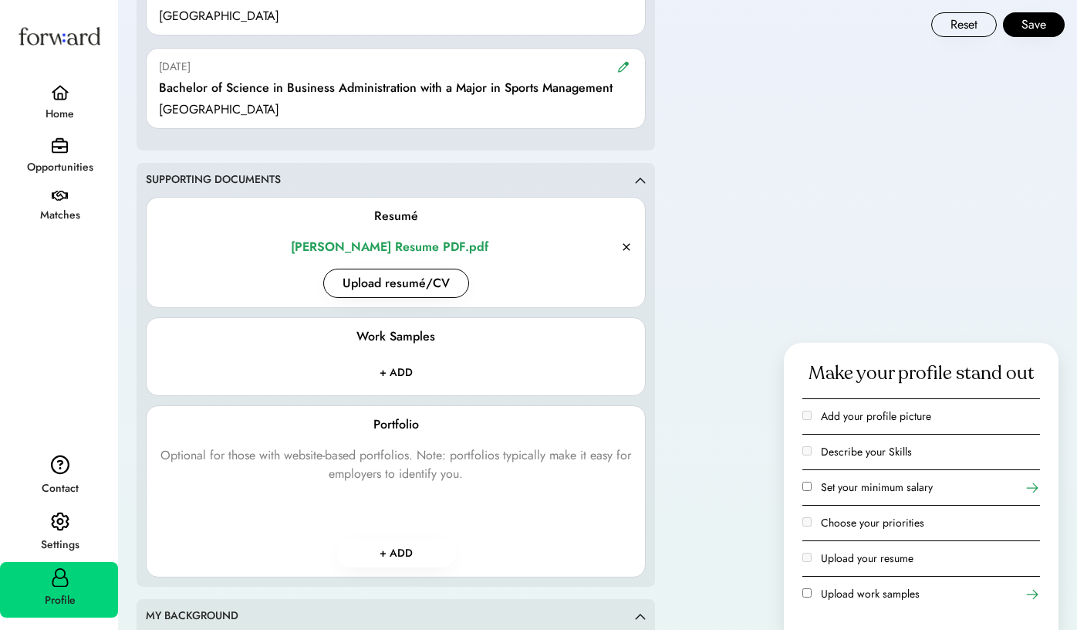
click at [394, 360] on input "file" at bounding box center [396, 372] width 141 height 28
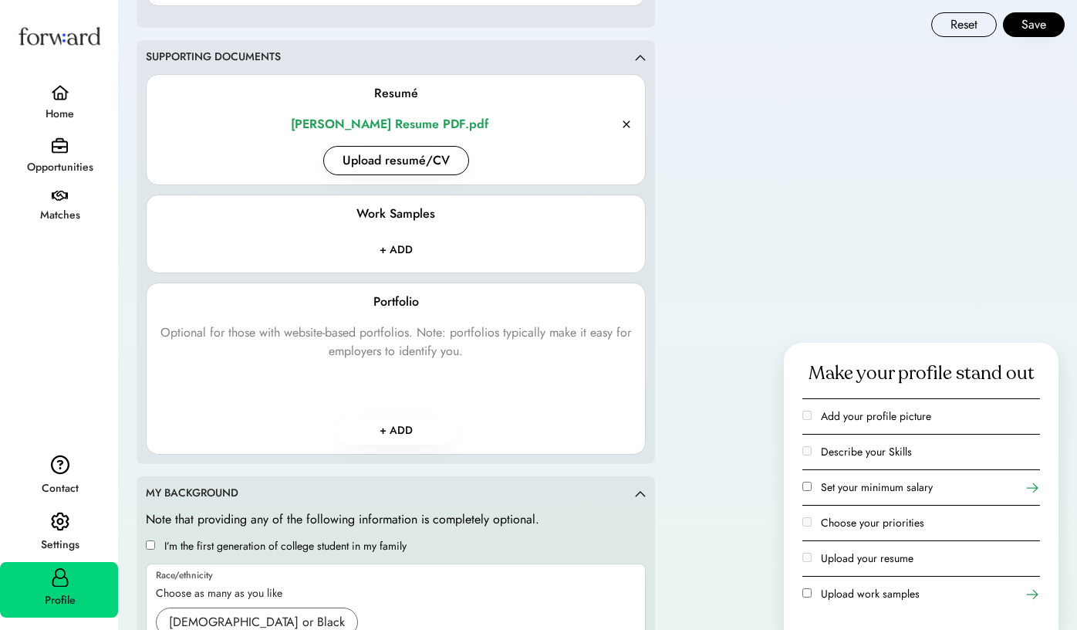
scroll to position [1833, 0]
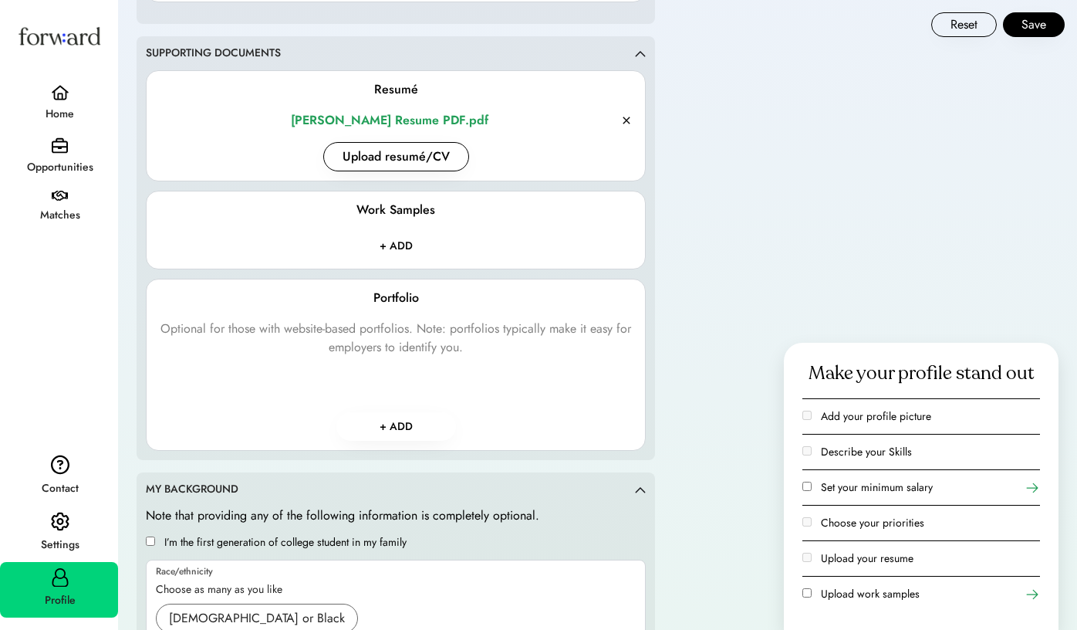
click at [411, 420] on button "+ ADD" at bounding box center [396, 426] width 120 height 29
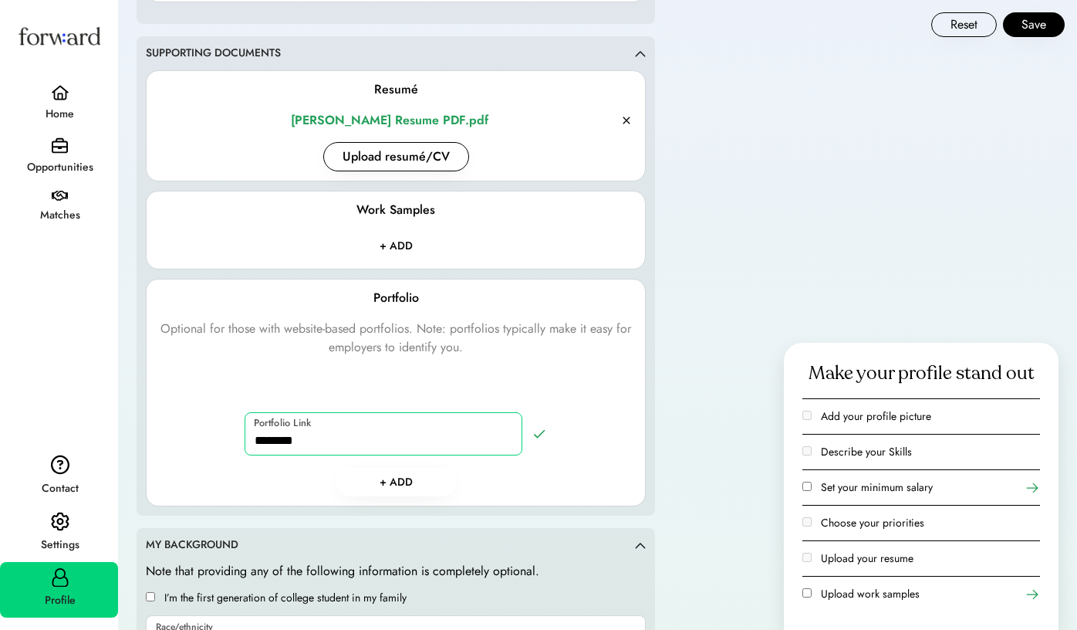
click at [411, 433] on input "input" at bounding box center [384, 433] width 278 height 43
click at [302, 434] on input "input" at bounding box center [384, 433] width 278 height 43
paste input "**********"
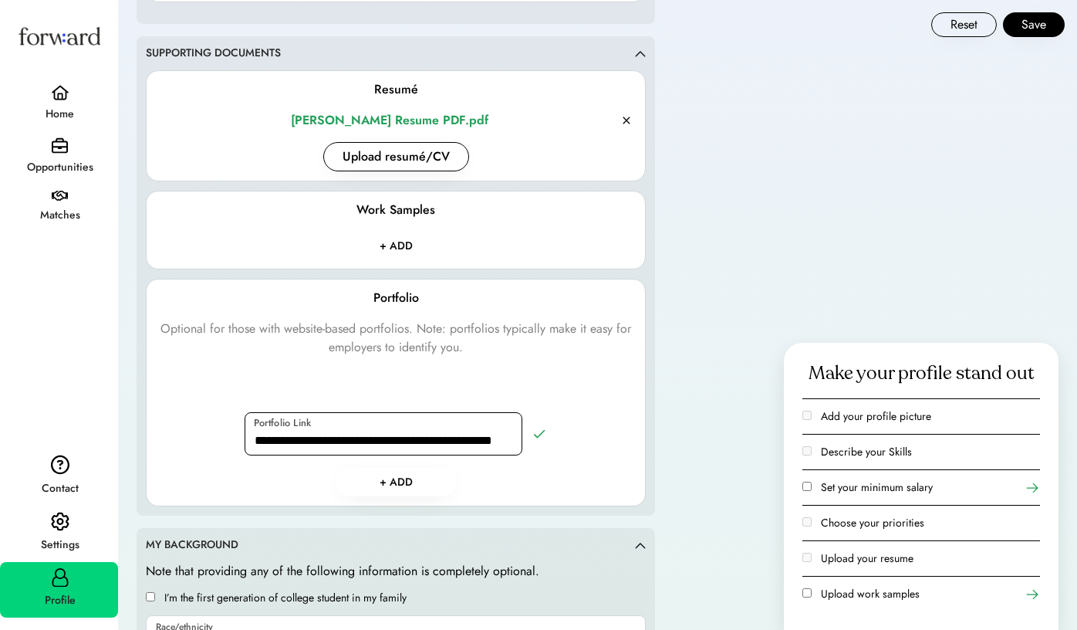
click at [316, 433] on input "input" at bounding box center [384, 433] width 278 height 43
type input "**********"
click at [562, 466] on div "Portfolio Optional for those with website-based portfolios. Note: portfolios ty…" at bounding box center [396, 393] width 474 height 208
click at [395, 471] on button "+ ADD" at bounding box center [396, 482] width 120 height 29
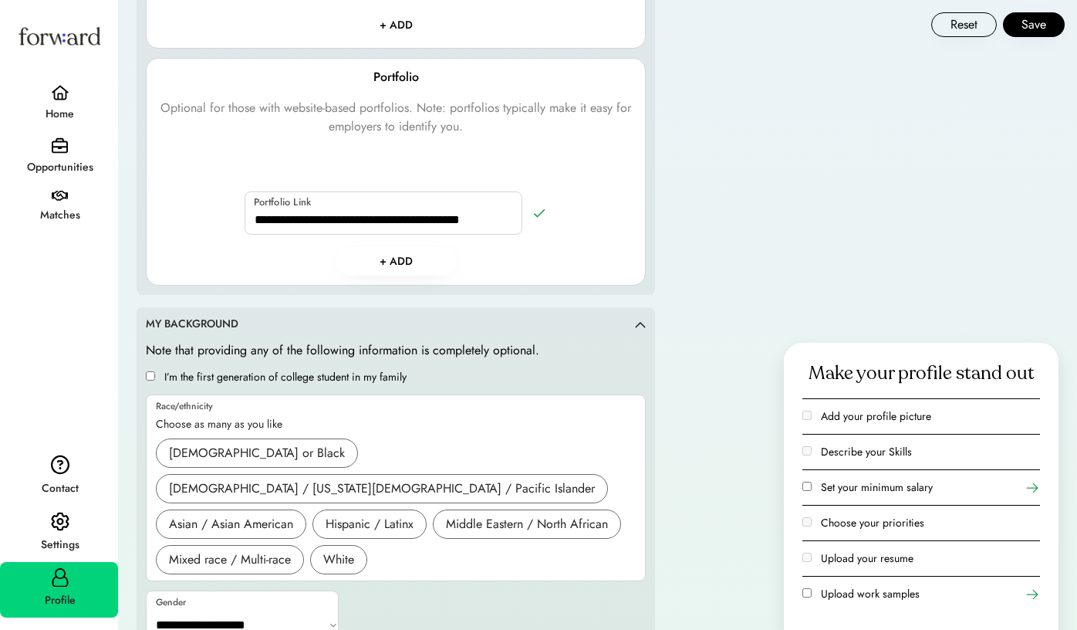
scroll to position [2052, 0]
click at [828, 490] on label "Set your minimum salary" at bounding box center [877, 486] width 112 height 15
click at [1033, 486] on icon at bounding box center [1032, 487] width 15 height 15
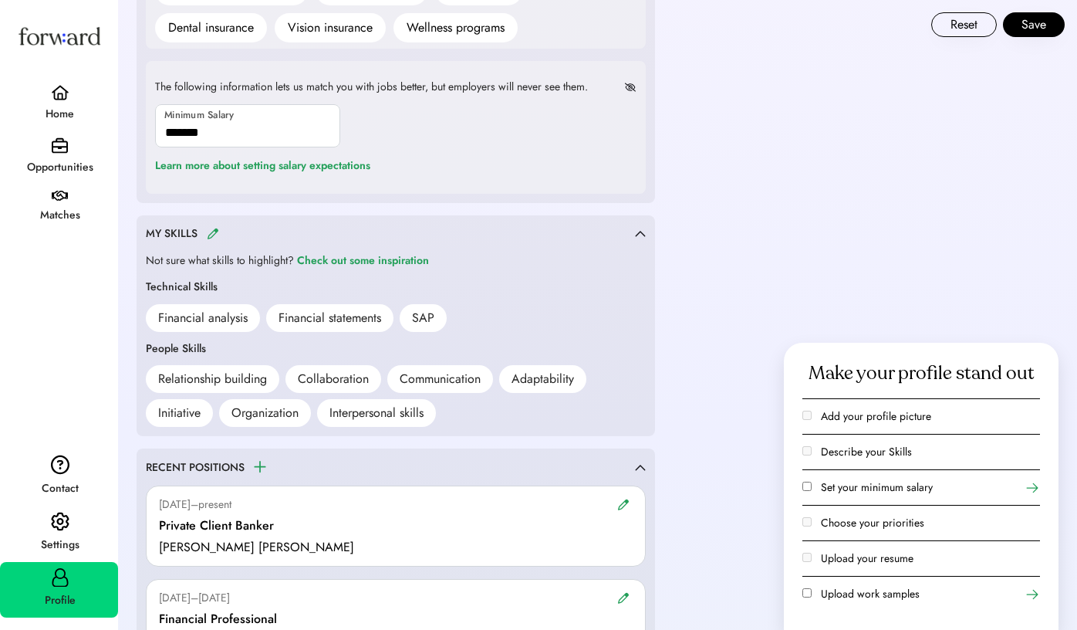
scroll to position [909, 0]
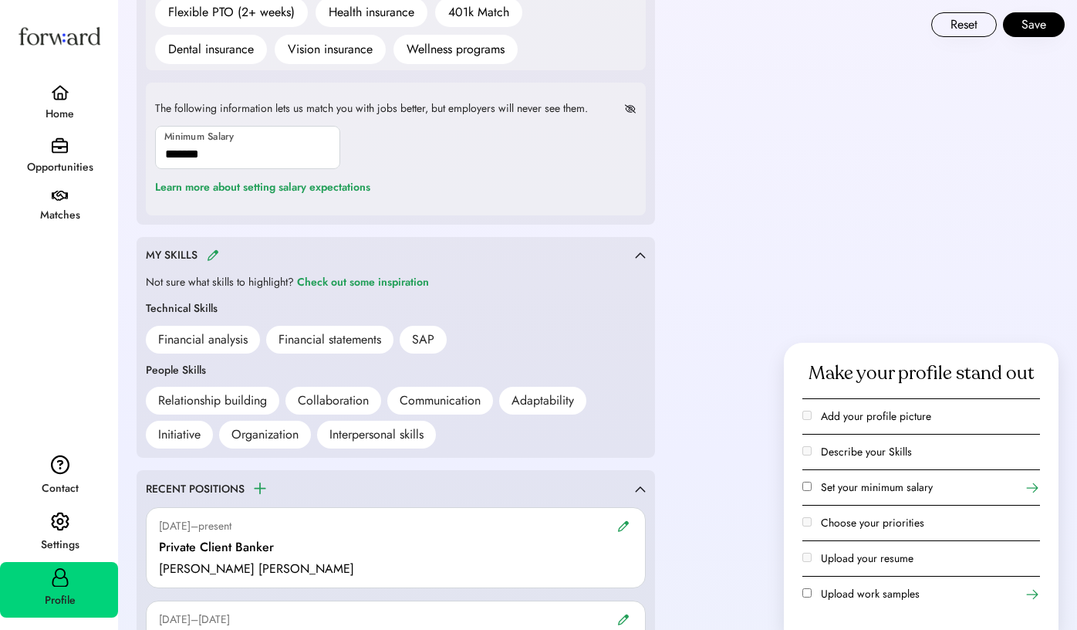
click at [724, 317] on div "Weekly Suggestions Your match scores reflect the alignment between your and a j…" at bounding box center [597, 454] width 959 height 2726
click at [245, 160] on input "input" at bounding box center [247, 147] width 185 height 43
click at [276, 186] on div "Learn more about setting salary expectations" at bounding box center [262, 187] width 215 height 19
click at [705, 276] on div "Weekly Suggestions Your match scores reflect the alignment between your and a j…" at bounding box center [597, 454] width 959 height 2726
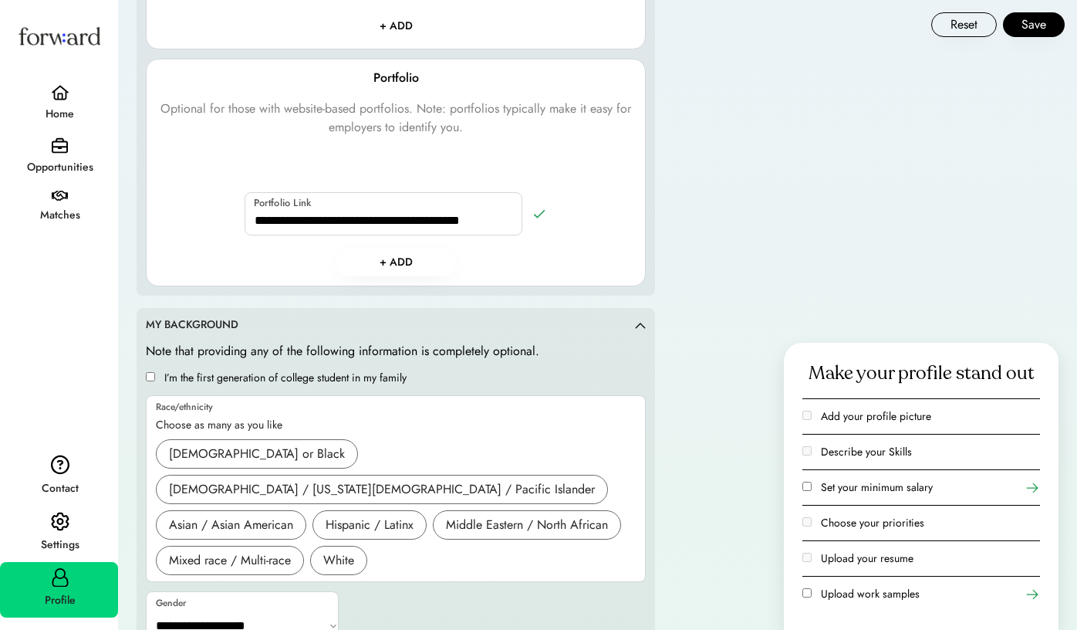
scroll to position [2052, 0]
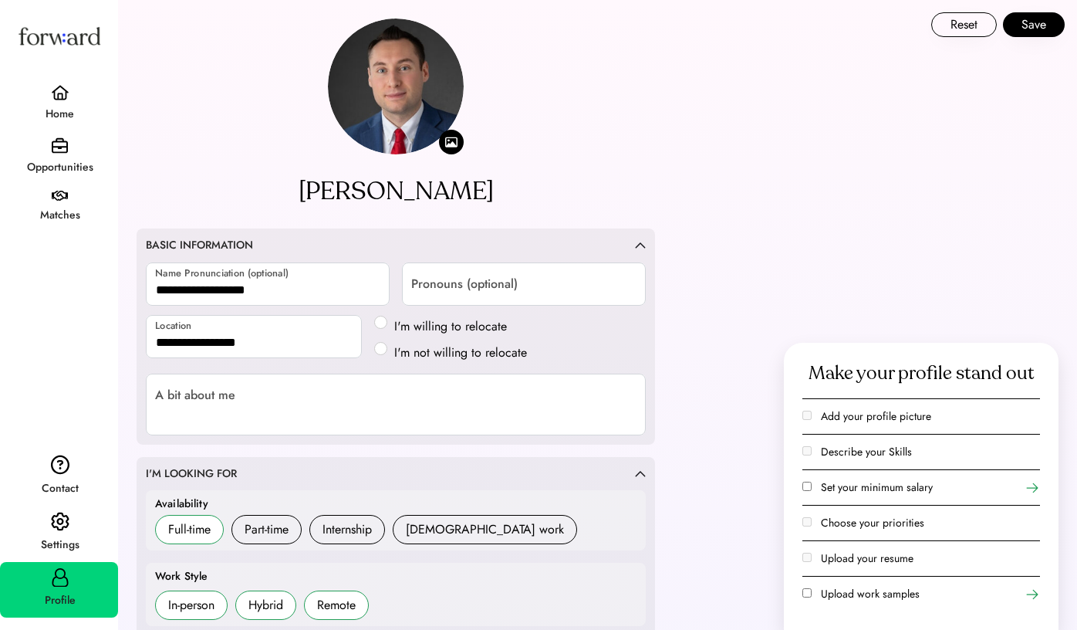
scroll to position [0, 0]
click at [1031, 33] on button "Save" at bounding box center [1034, 24] width 62 height 25
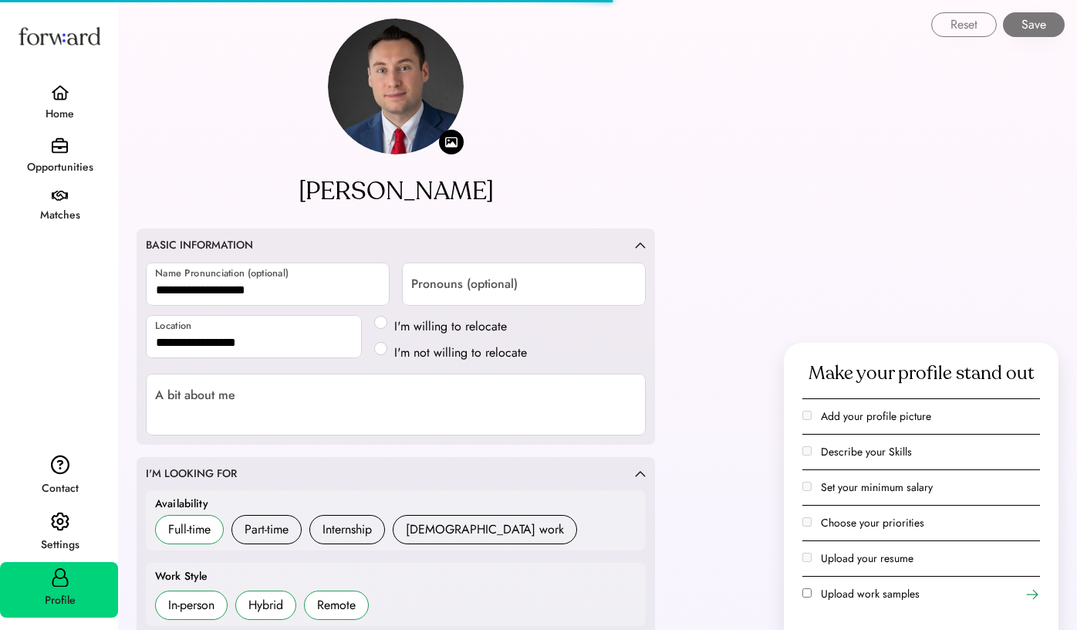
click at [71, 97] on div "Home" at bounding box center [59, 105] width 118 height 52
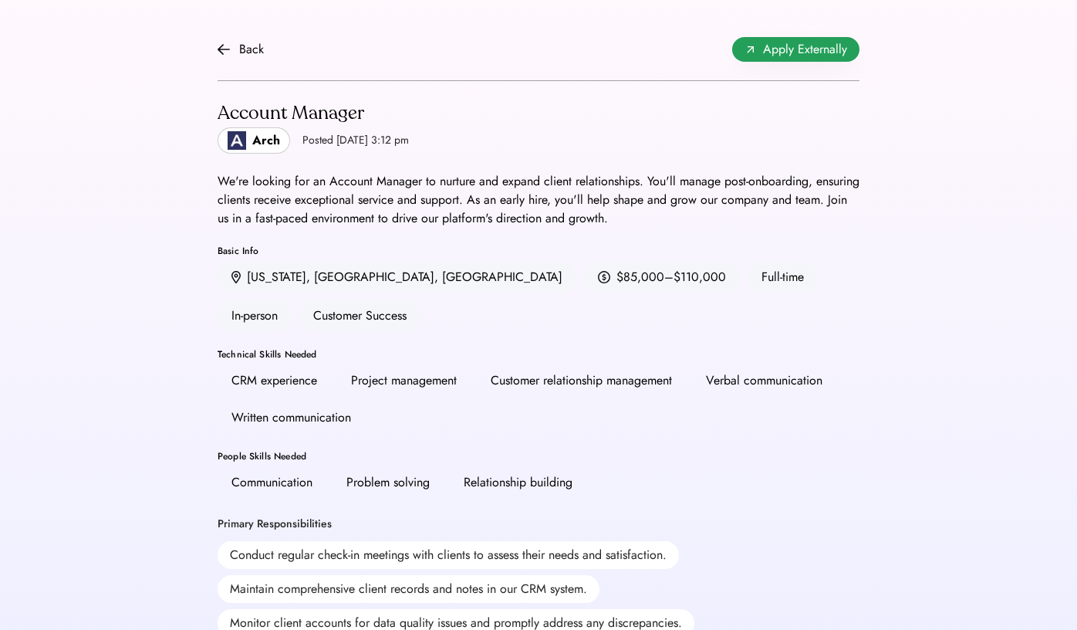
click at [768, 52] on span "Apply Externally" at bounding box center [805, 49] width 84 height 19
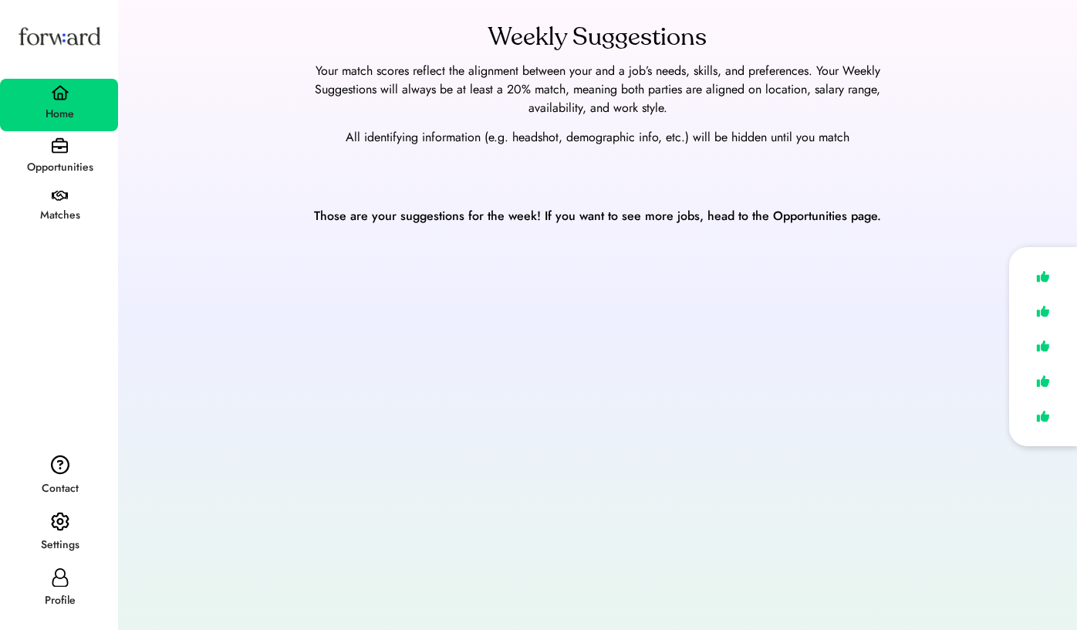
click at [62, 164] on div "Opportunities" at bounding box center [60, 167] width 116 height 19
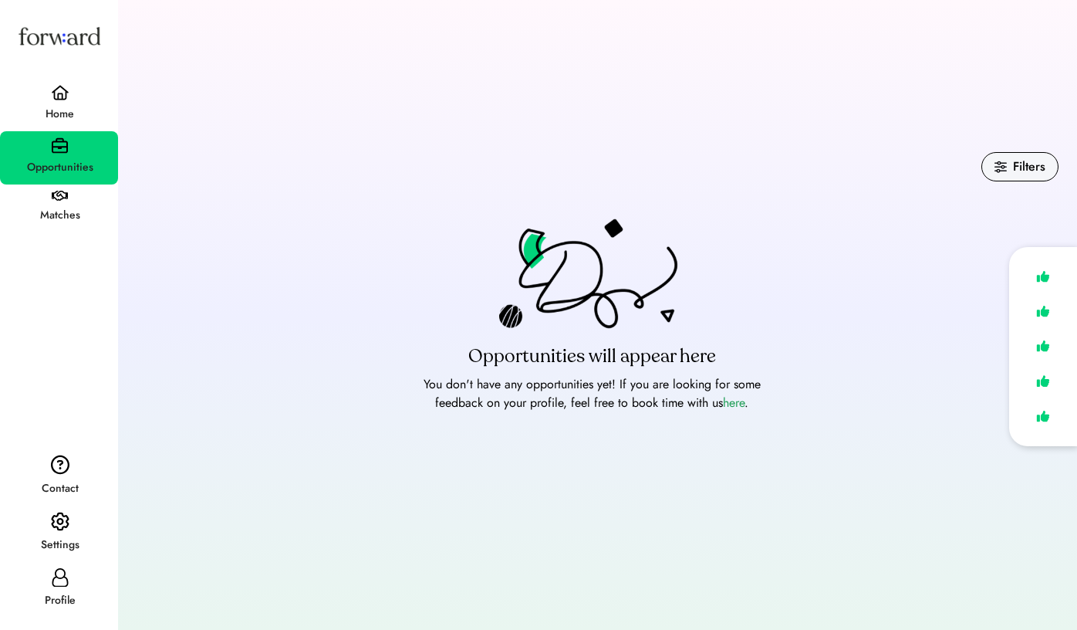
click at [87, 214] on div "Matches" at bounding box center [60, 215] width 116 height 19
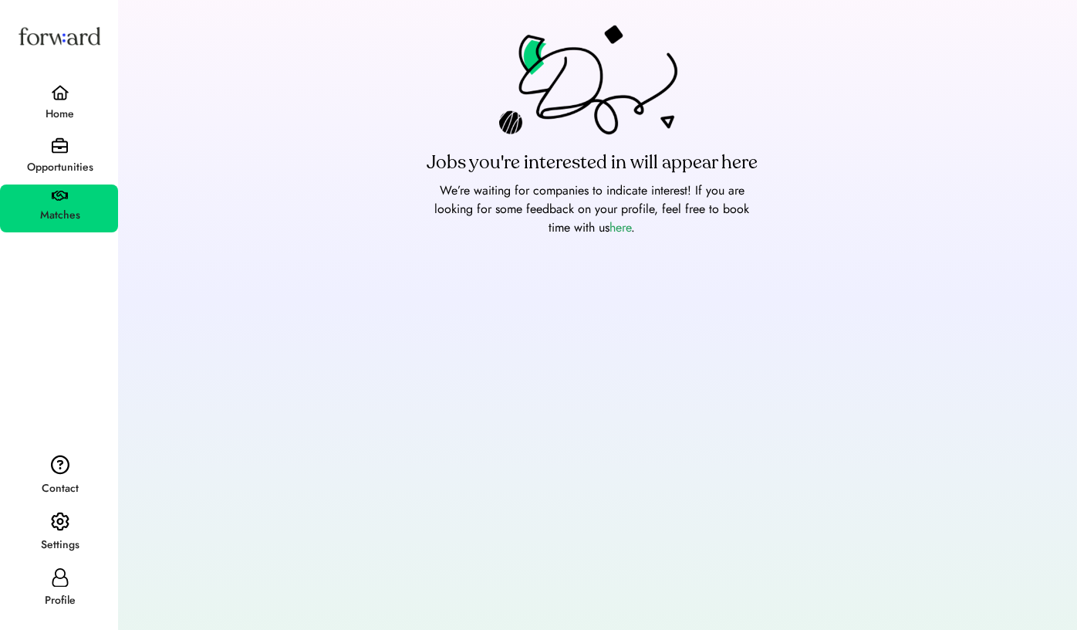
scroll to position [79, 0]
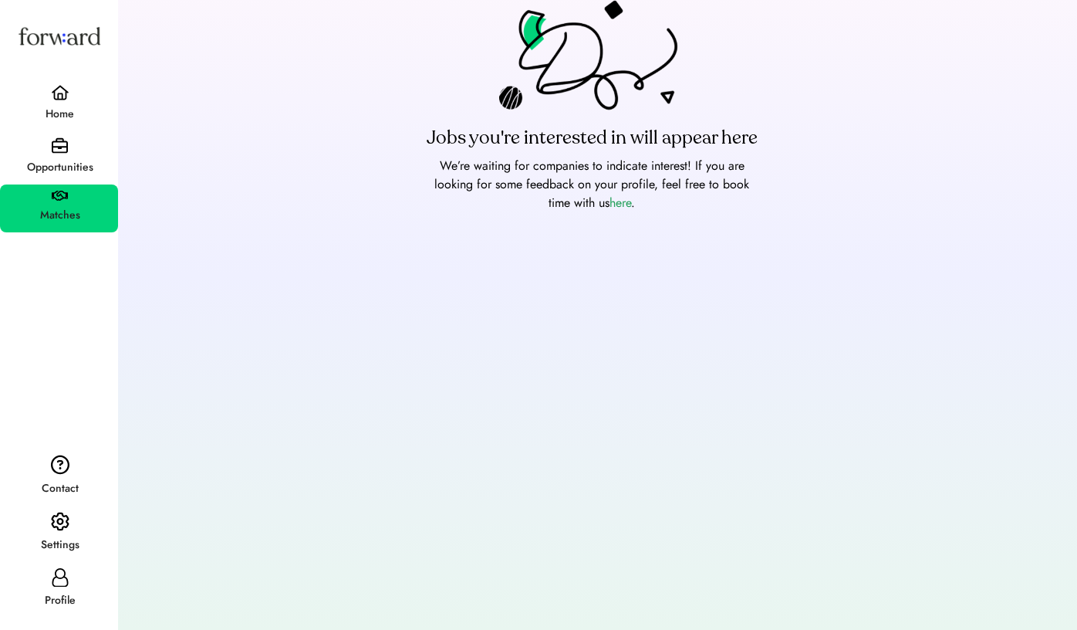
click at [40, 95] on div "Home" at bounding box center [59, 105] width 118 height 52
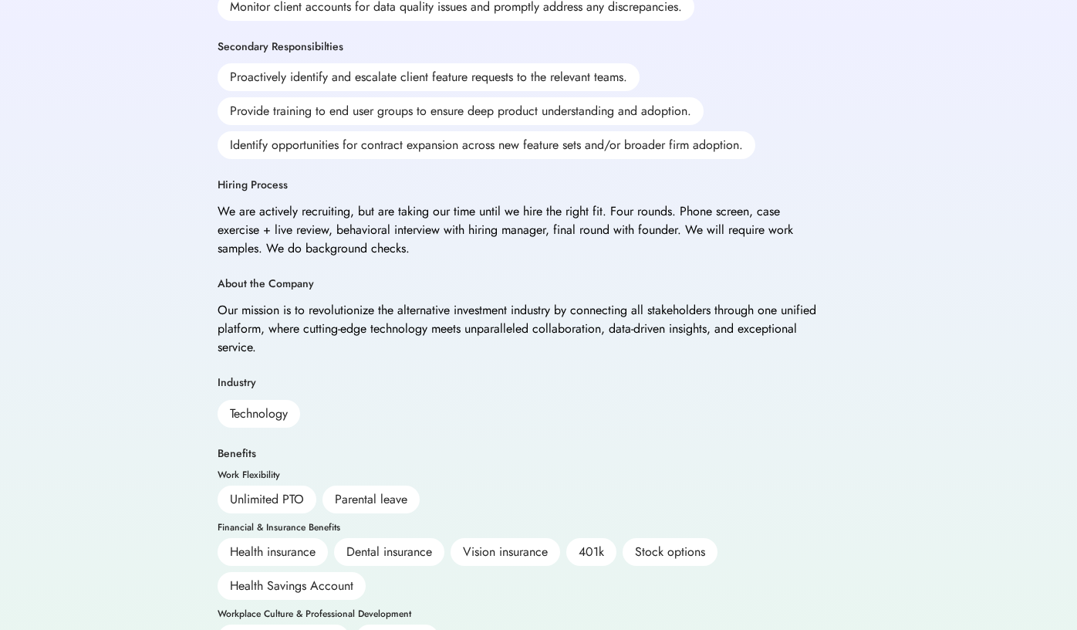
scroll to position [615, 0]
click at [466, 302] on div "Our mission is to revolutionize the alternative investment industry by connecti…" at bounding box center [519, 330] width 602 height 56
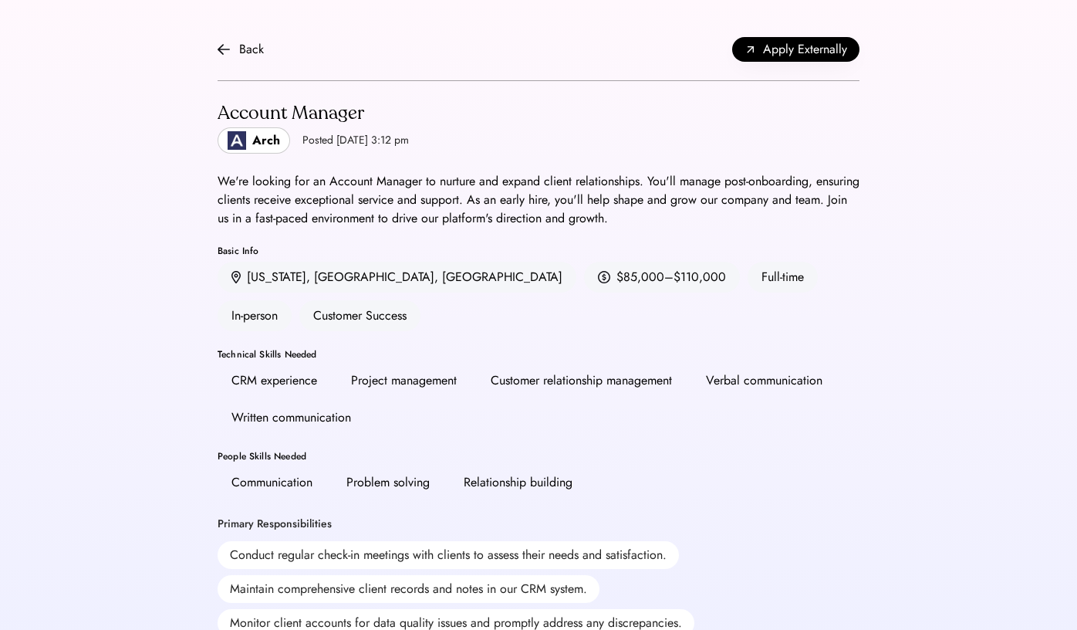
scroll to position [0, 0]
click at [277, 134] on div "Arch" at bounding box center [266, 140] width 28 height 19
click at [350, 131] on div "Arch Posted [DATE] 3:12 pm" at bounding box center [313, 140] width 191 height 26
click at [437, 150] on div "Account Manager Arch Posted [DATE] 3:12 pm" at bounding box center [539, 127] width 642 height 54
click at [436, 179] on div "We're looking for an Account Manager to nurture and expand client relationships…" at bounding box center [539, 200] width 642 height 56
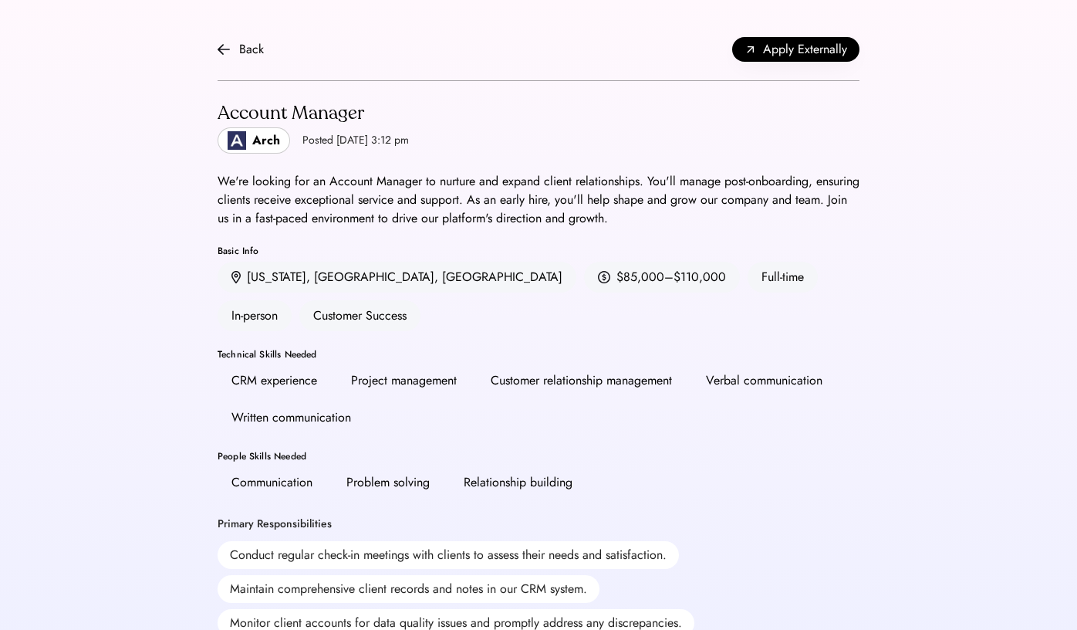
click at [440, 221] on div "We're looking for an Account Manager to nurture and expand client relationships…" at bounding box center [539, 200] width 642 height 56
click at [440, 253] on div "Basic Info" at bounding box center [539, 250] width 642 height 9
click at [584, 265] on div "$85,000–$110,000" at bounding box center [662, 277] width 156 height 31
click at [616, 282] on div "$85,000–$110,000" at bounding box center [671, 277] width 110 height 19
click at [413, 371] on div "Project management" at bounding box center [404, 380] width 106 height 19
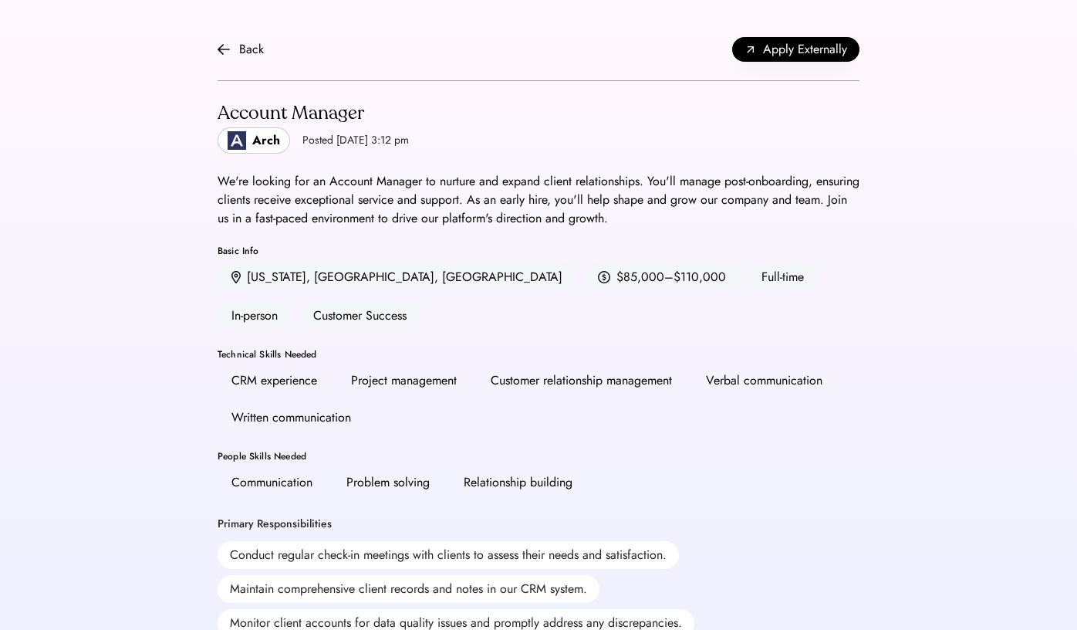
click at [413, 377] on div "CRM experience Project management Customer relationship management Verbal commu…" at bounding box center [539, 399] width 642 height 68
click at [413, 467] on div "Problem solving" at bounding box center [388, 482] width 111 height 31
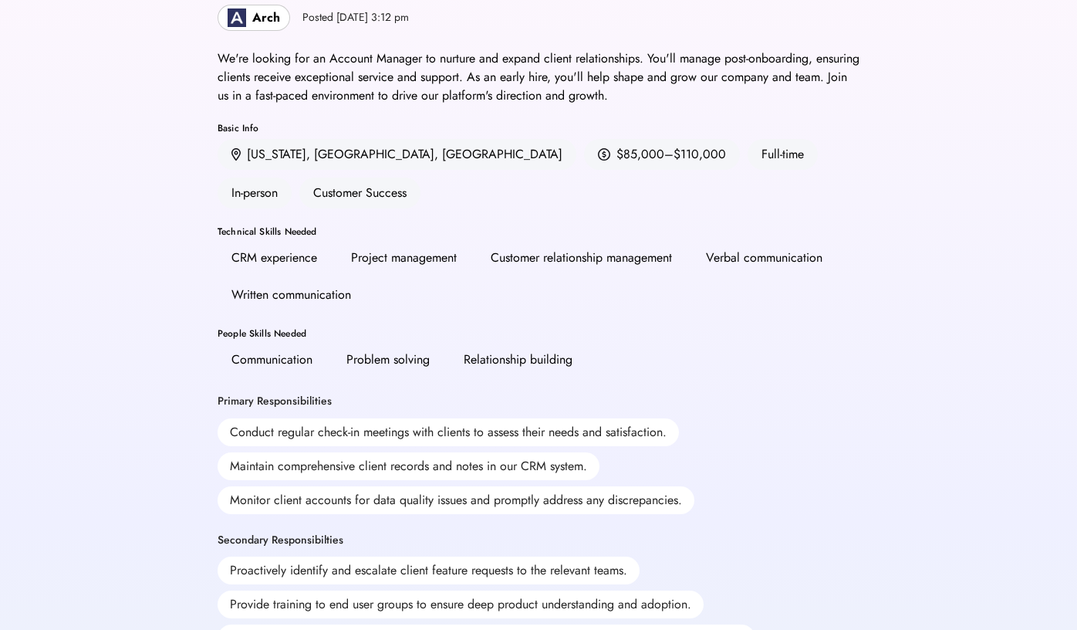
scroll to position [130, 1]
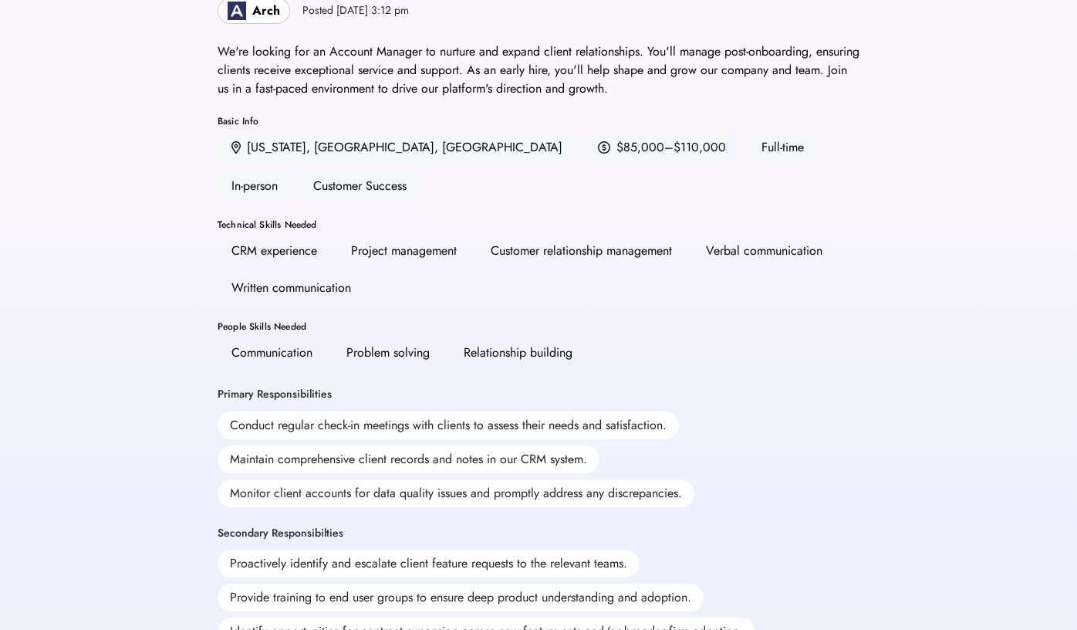
click at [413, 479] on div "Monitor client accounts for data quality issues and promptly address any discre…" at bounding box center [456, 493] width 477 height 28
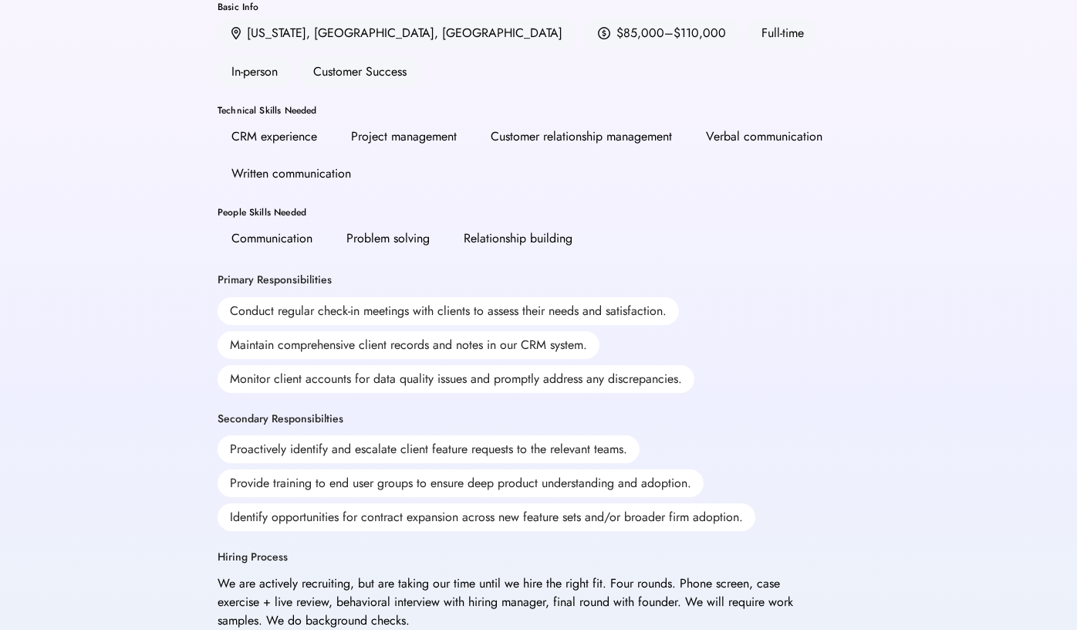
scroll to position [244, 1]
click at [413, 469] on div "Provide training to end user groups to ensure deep product understanding and ad…" at bounding box center [461, 483] width 486 height 28
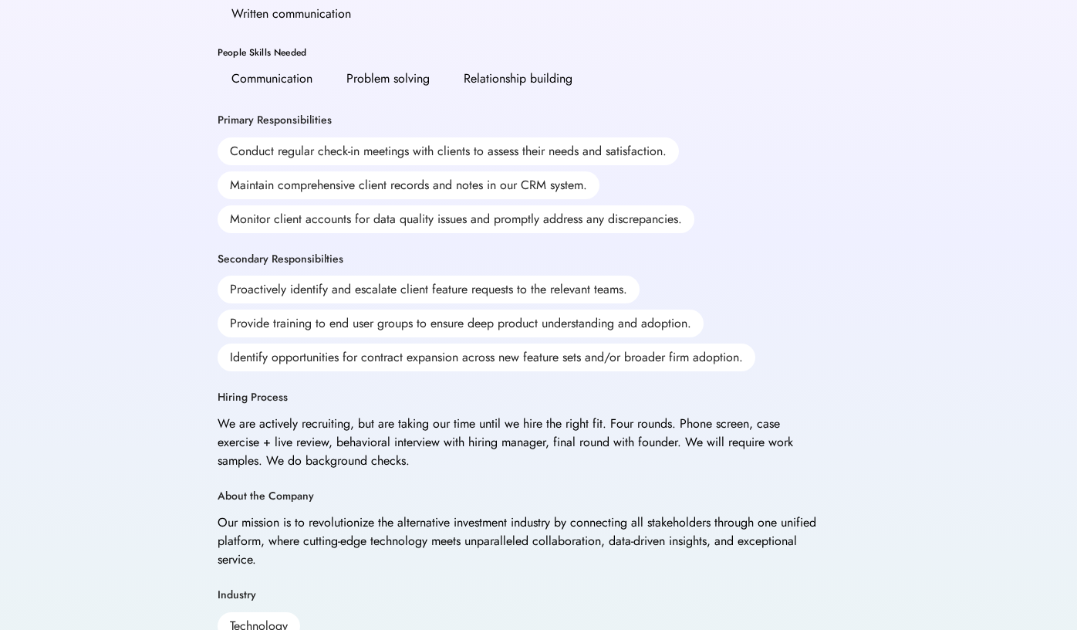
scroll to position [400, 1]
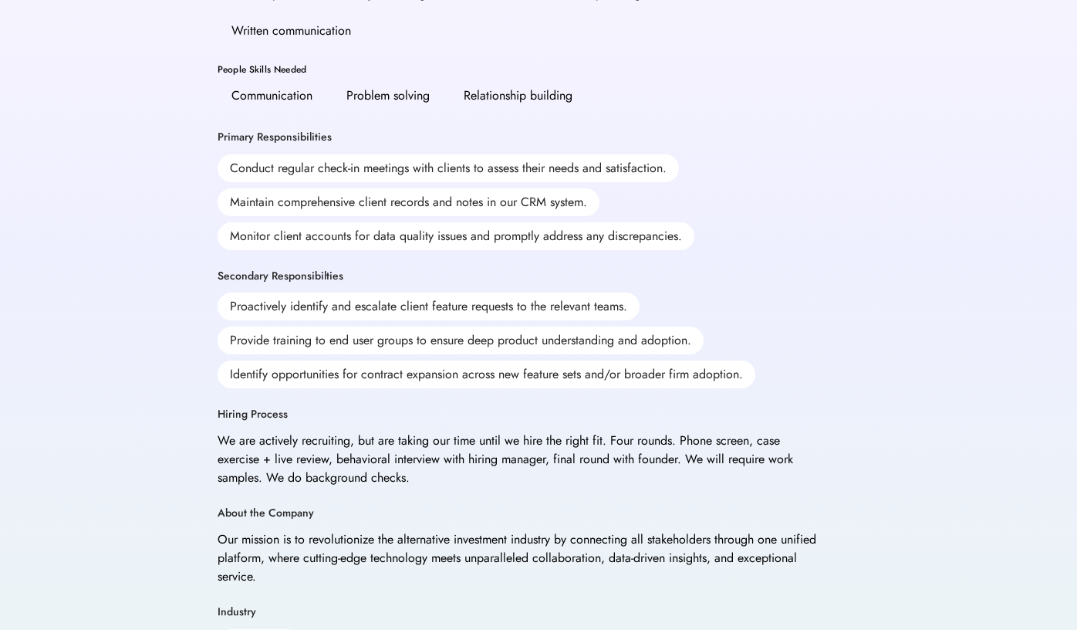
click at [413, 443] on div "Account Manager Arch Posted [DATE] 3:12 pm We're looking for an Account Manager…" at bounding box center [539, 287] width 642 height 1187
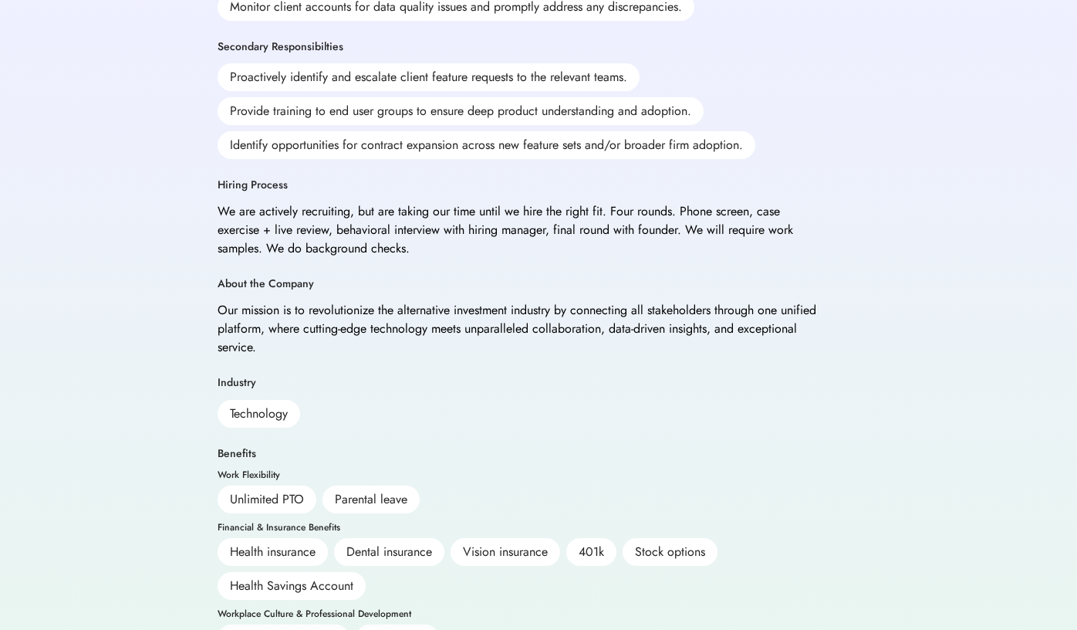
scroll to position [615, 0]
click at [370, 486] on div "Parental leave" at bounding box center [370, 500] width 97 height 28
click at [372, 486] on div "Parental leave" at bounding box center [370, 500] width 97 height 28
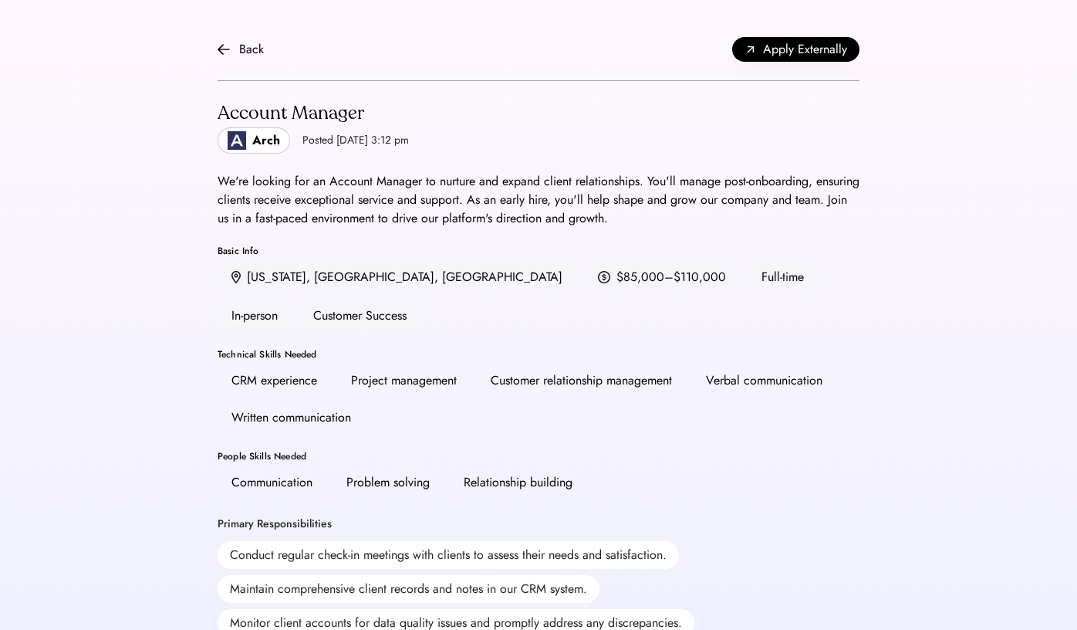
scroll to position [0, 0]
click at [245, 55] on div "Back" at bounding box center [251, 49] width 25 height 19
click at [238, 47] on div "Back" at bounding box center [241, 49] width 46 height 19
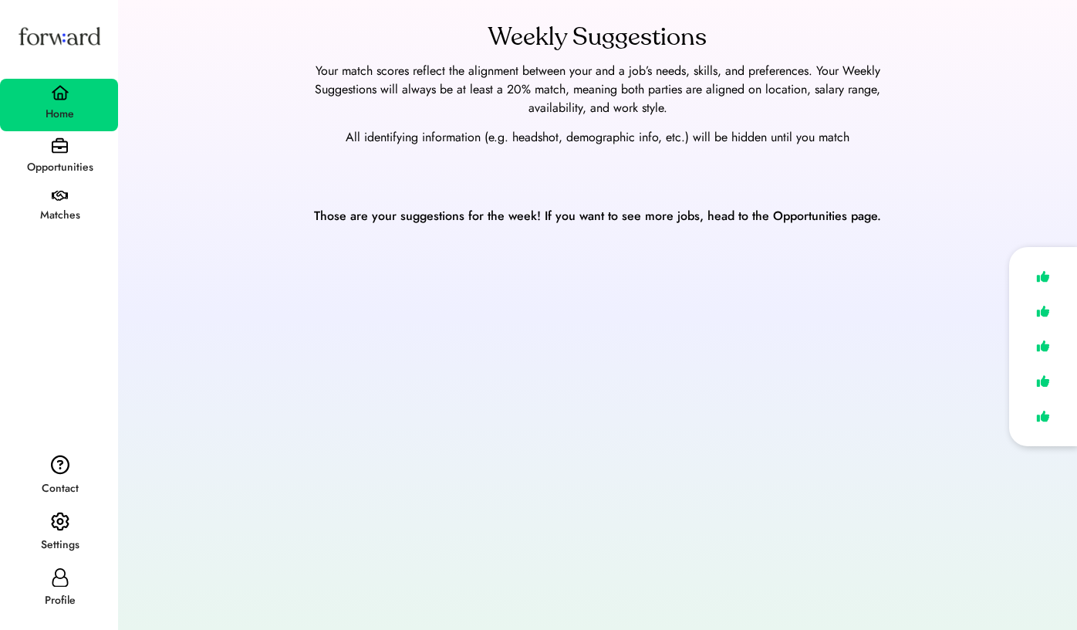
click at [73, 151] on div "Opportunities" at bounding box center [59, 157] width 118 height 53
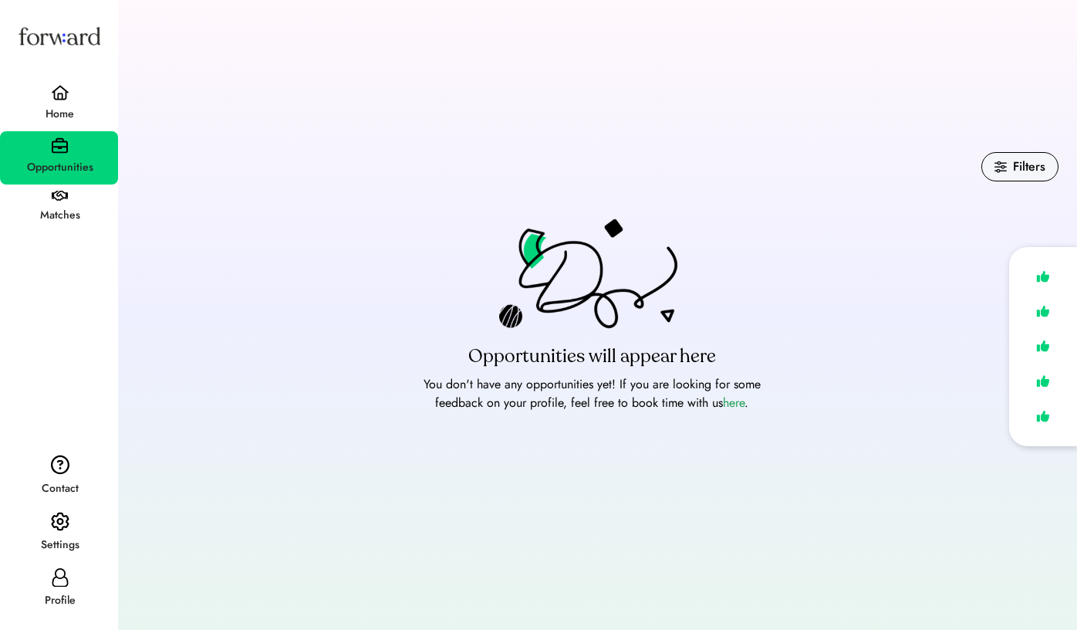
click at [1014, 164] on div "Filters" at bounding box center [1029, 166] width 32 height 19
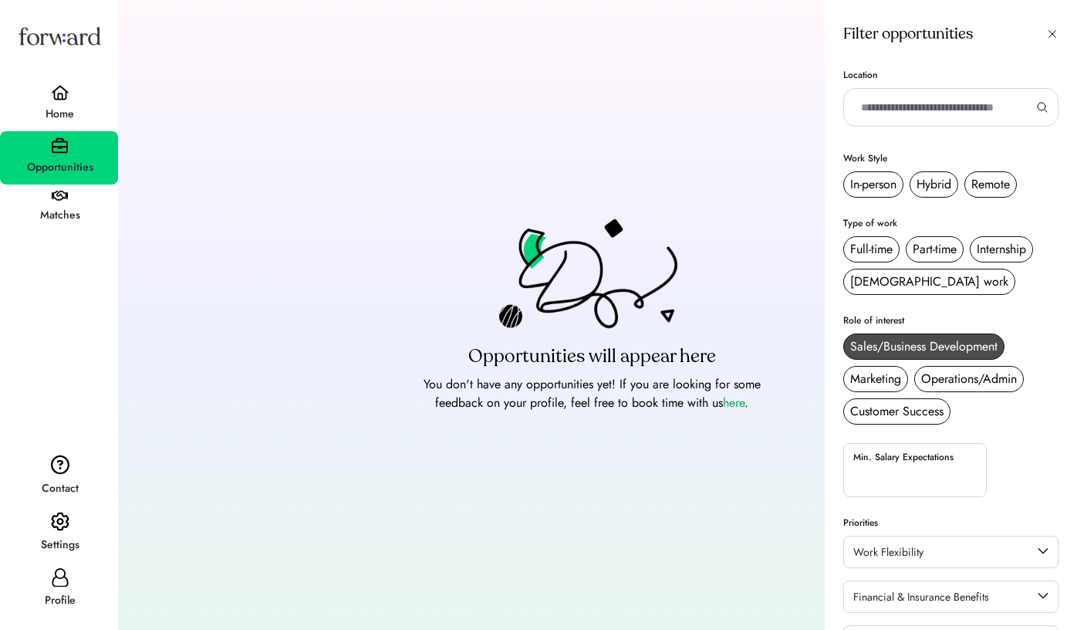
click at [880, 346] on div "Sales/Business Development" at bounding box center [923, 346] width 147 height 19
click at [888, 410] on div "Customer Success" at bounding box center [896, 411] width 93 height 19
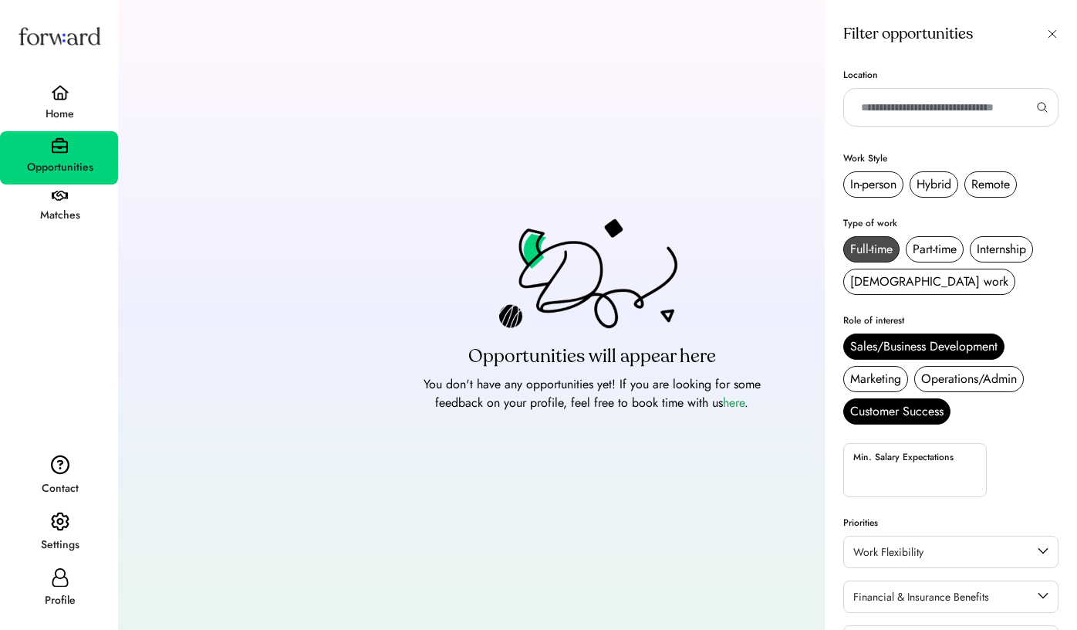
click at [863, 255] on div "Full-time" at bounding box center [871, 249] width 42 height 19
click at [859, 188] on div "In-person" at bounding box center [873, 184] width 46 height 19
click at [893, 98] on input "text" at bounding box center [944, 107] width 183 height 37
type input "***"
type input "**********"
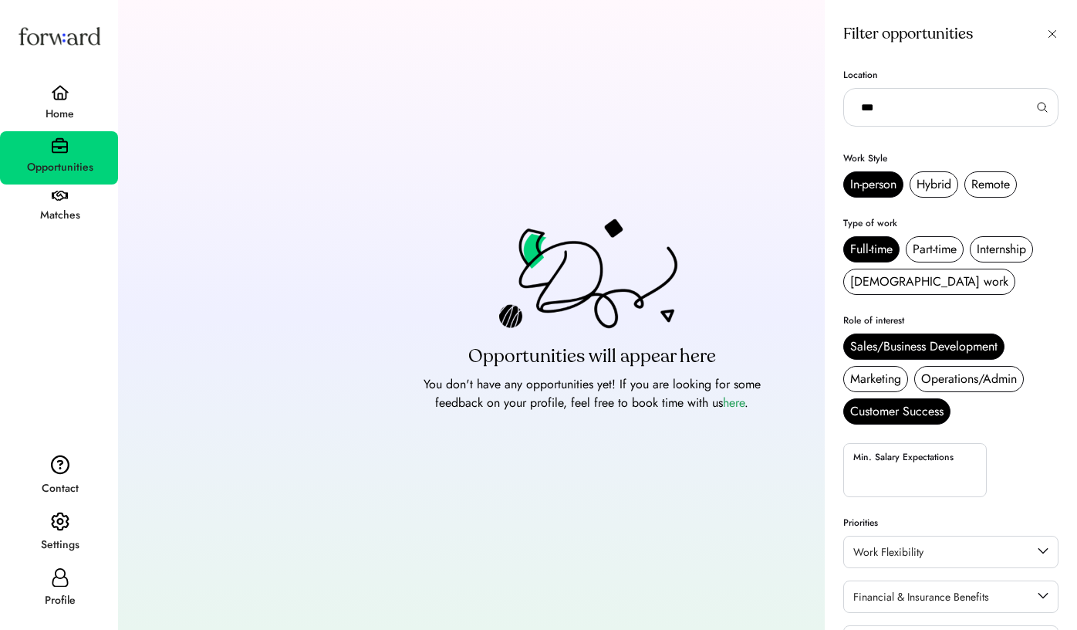
type input "***"
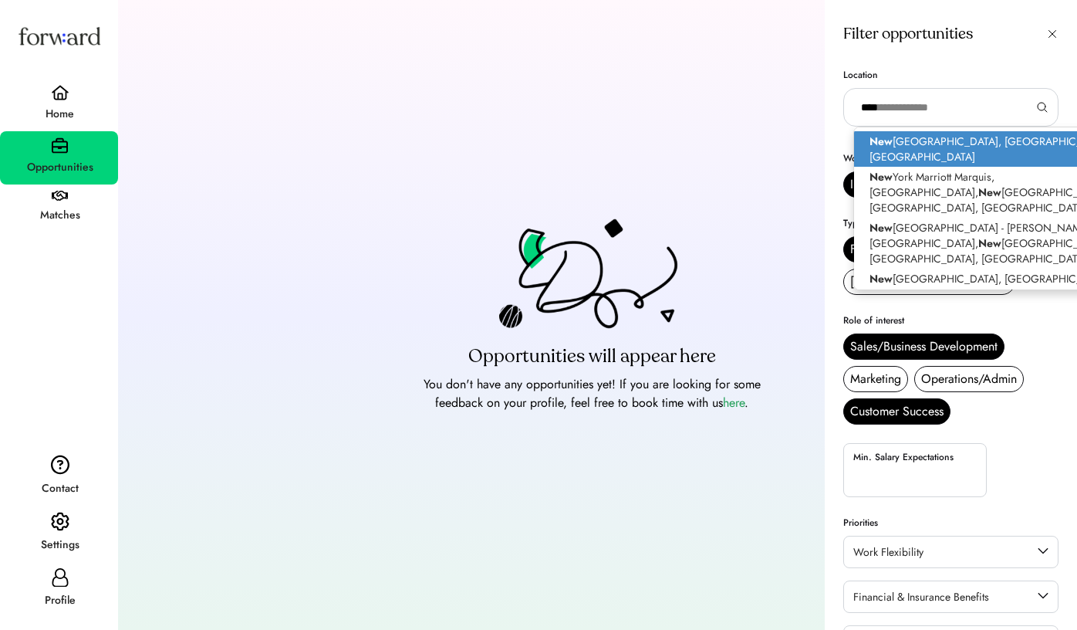
click at [900, 140] on p "New York, NY, USA" at bounding box center [1001, 148] width 295 height 35
type input "**********"
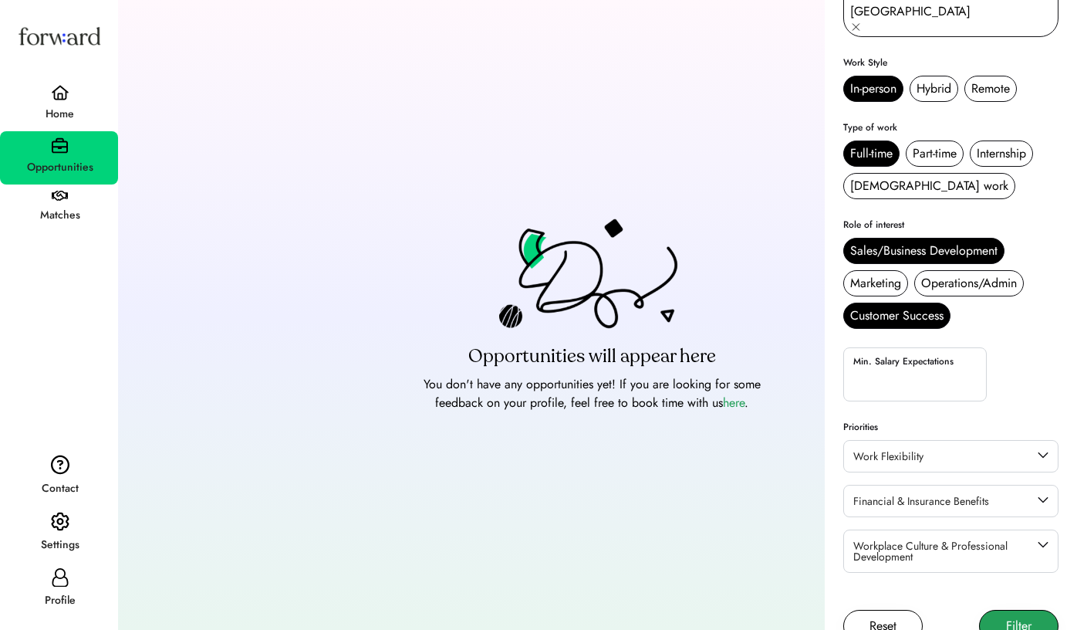
click at [1001, 609] on button "Filter" at bounding box center [1018, 625] width 79 height 32
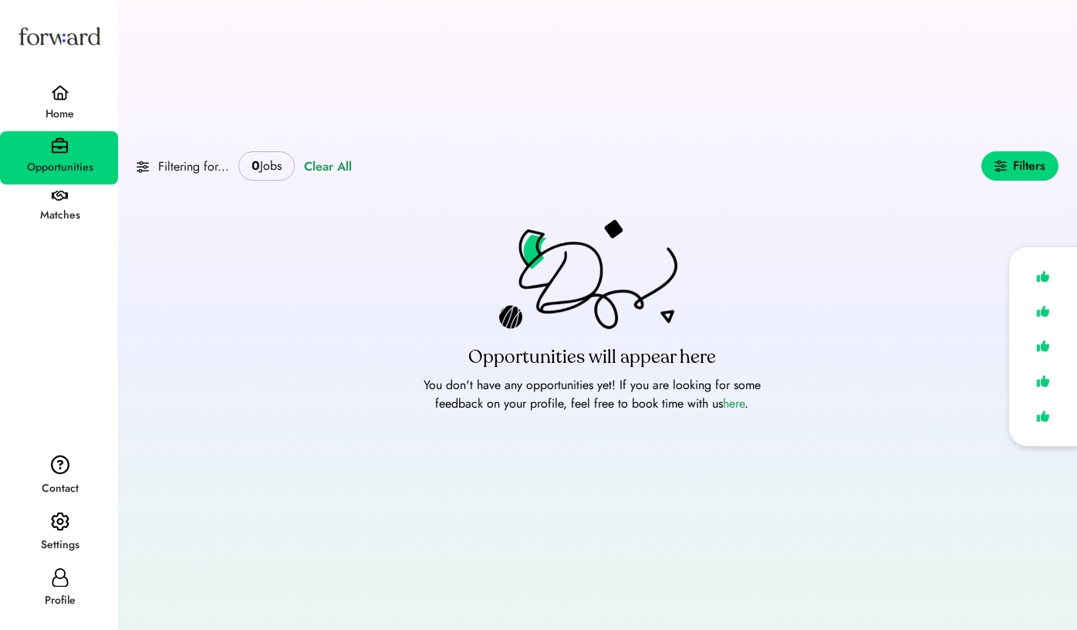
click at [59, 113] on div "Home" at bounding box center [60, 114] width 116 height 19
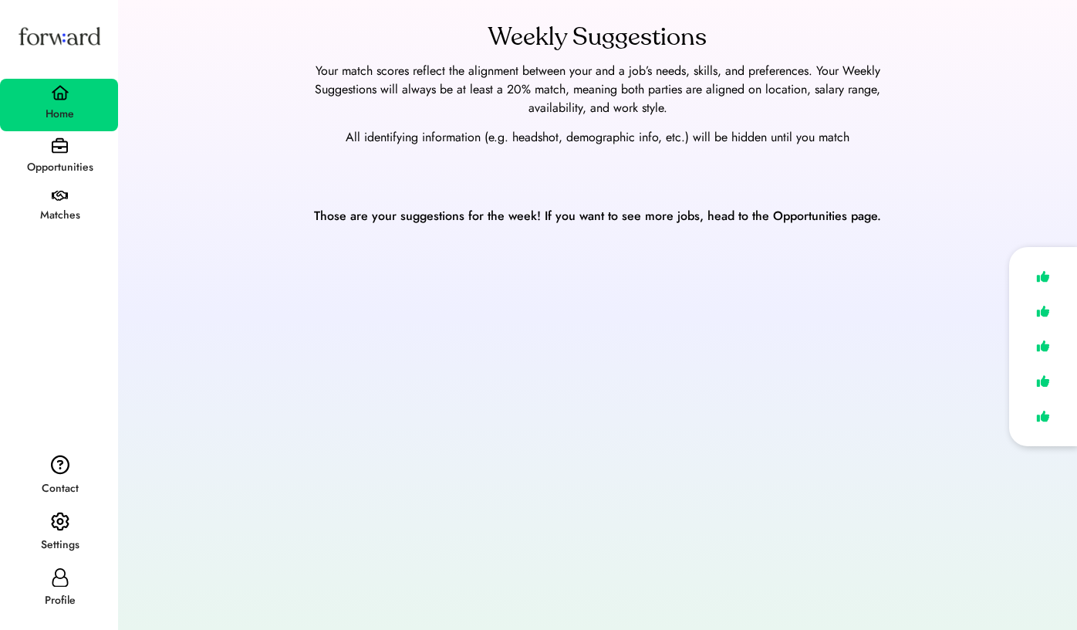
click at [67, 157] on div "Opportunities" at bounding box center [60, 168] width 116 height 28
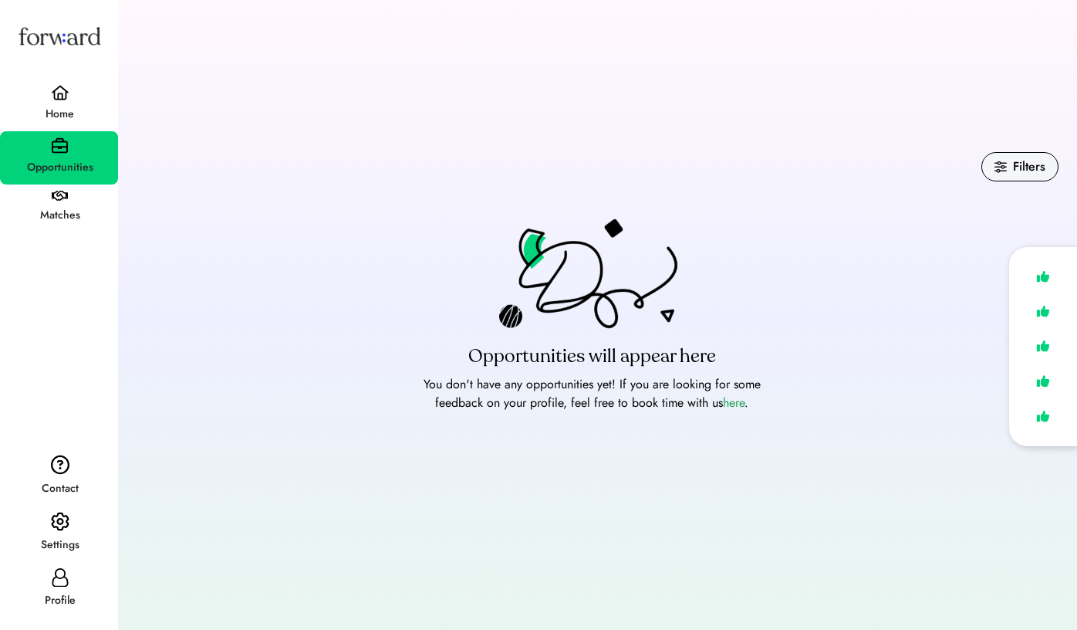
click at [65, 214] on div "Matches" at bounding box center [60, 215] width 116 height 19
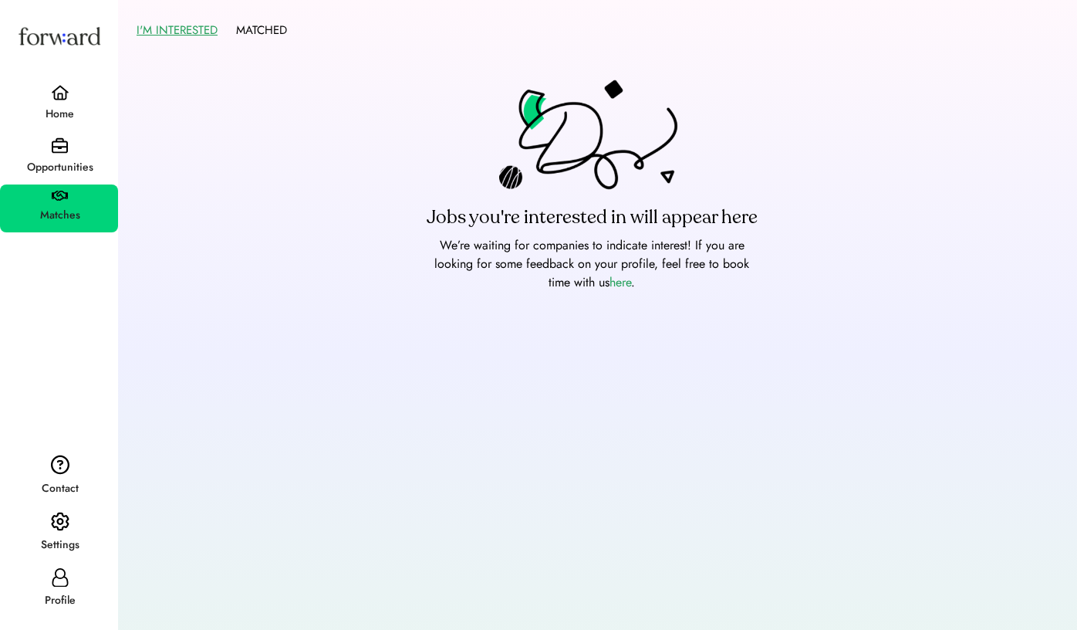
scroll to position [79, 0]
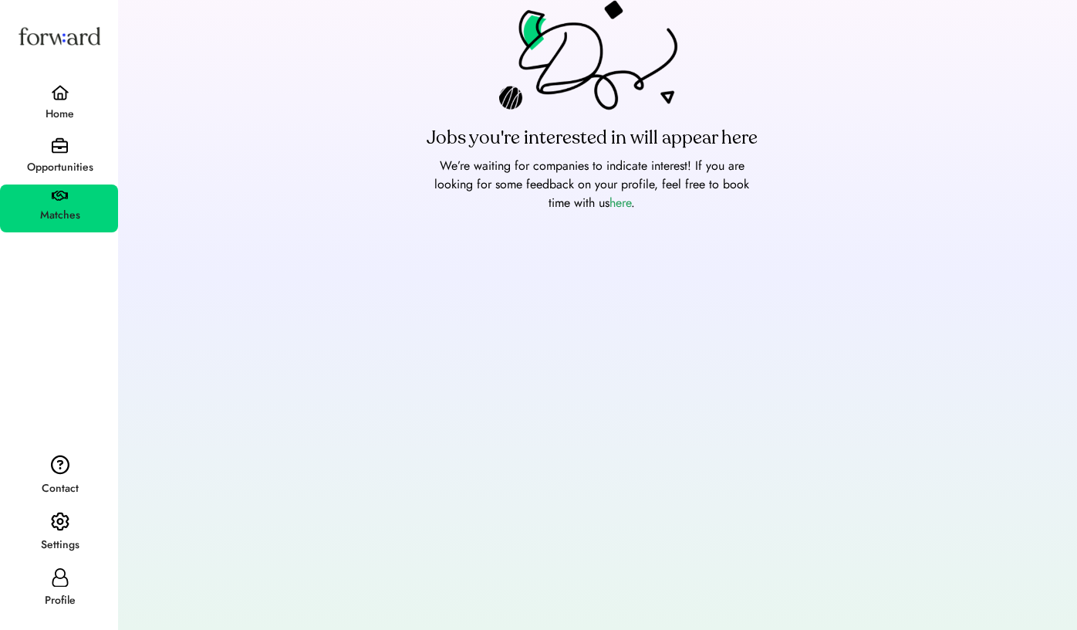
click at [49, 106] on div "Home" at bounding box center [60, 114] width 116 height 19
